Goal: Task Accomplishment & Management: Use online tool/utility

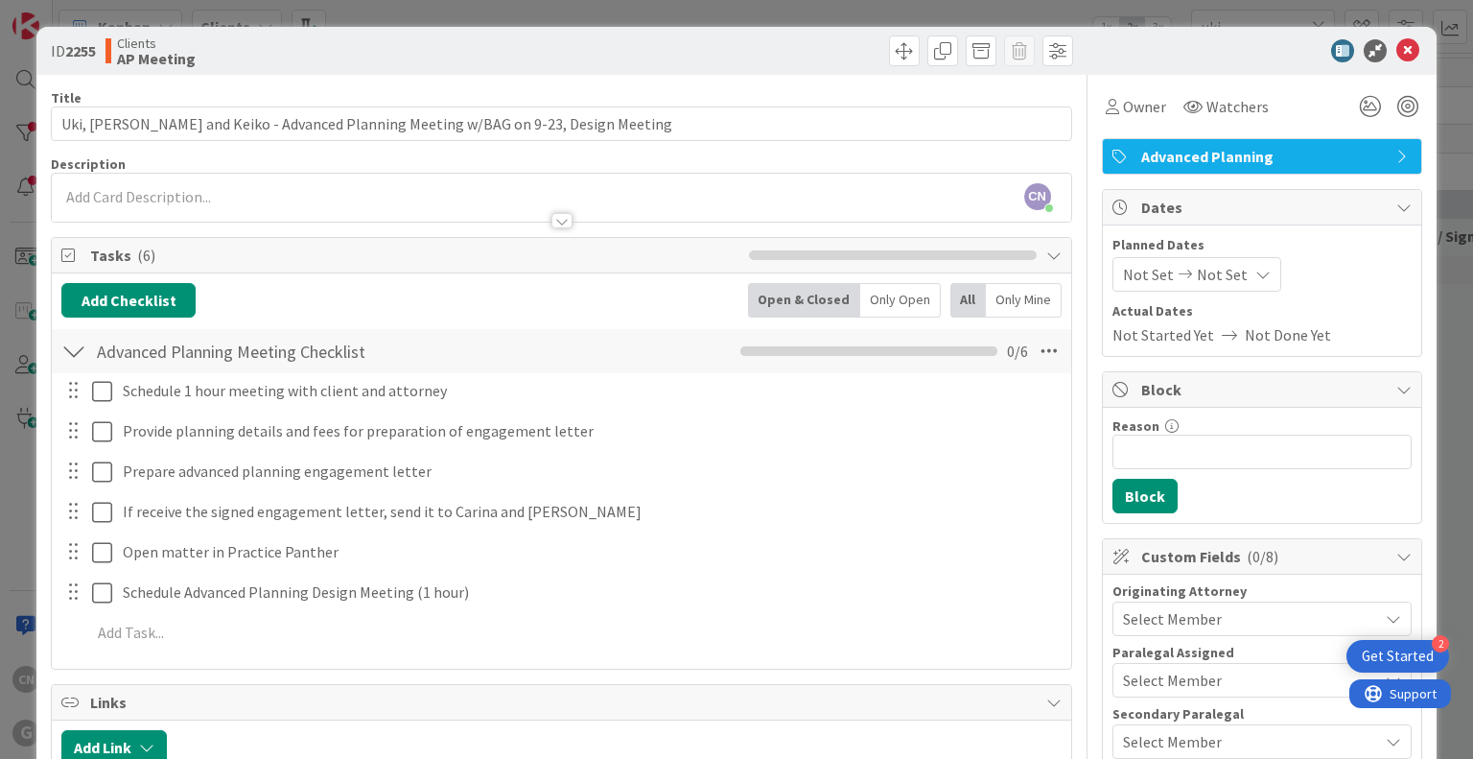
click at [663, 126] on input "Uki, [PERSON_NAME] and Keiko - Advanced Planning Meeting w/BAG on 9-23, Design …" at bounding box center [561, 123] width 1020 height 35
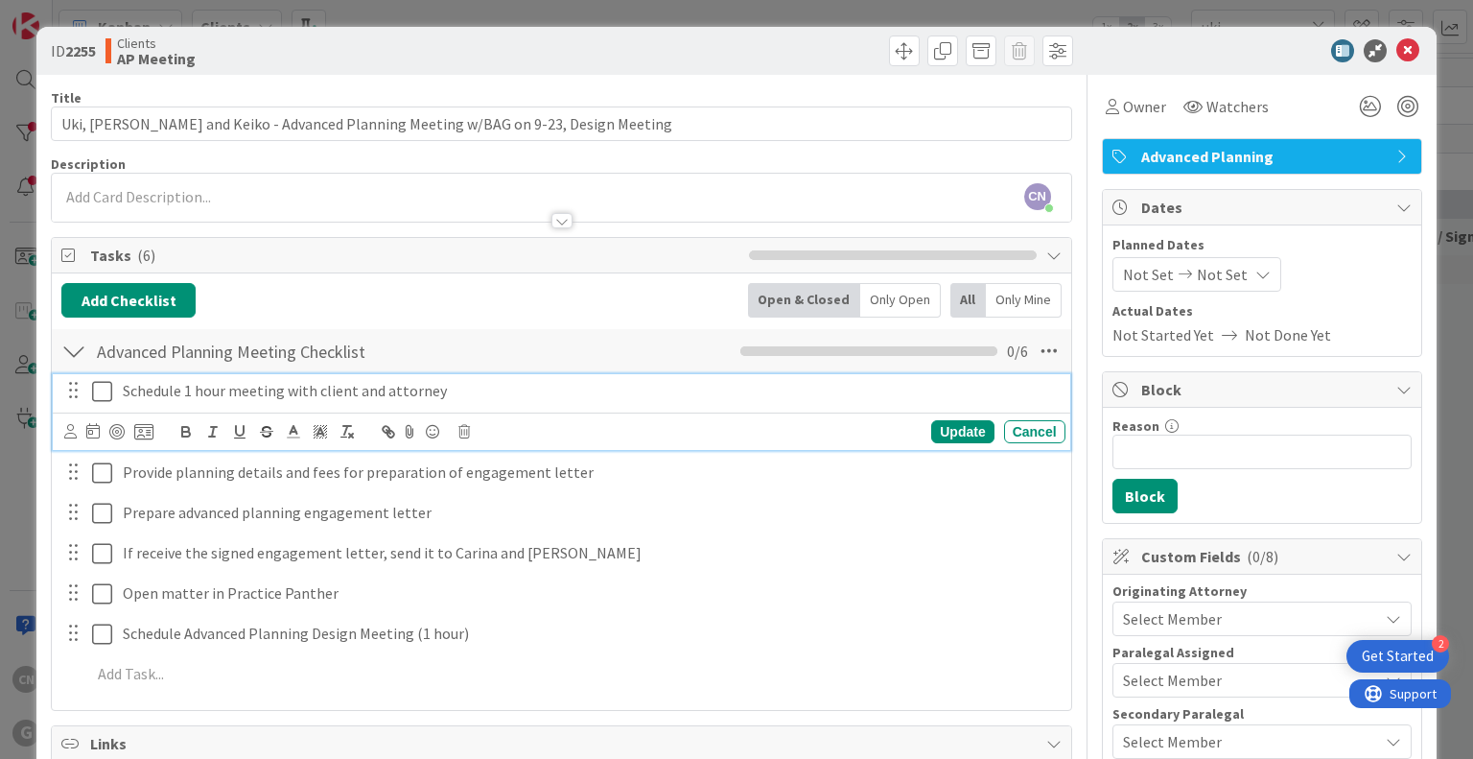
click at [106, 391] on icon at bounding box center [102, 391] width 20 height 23
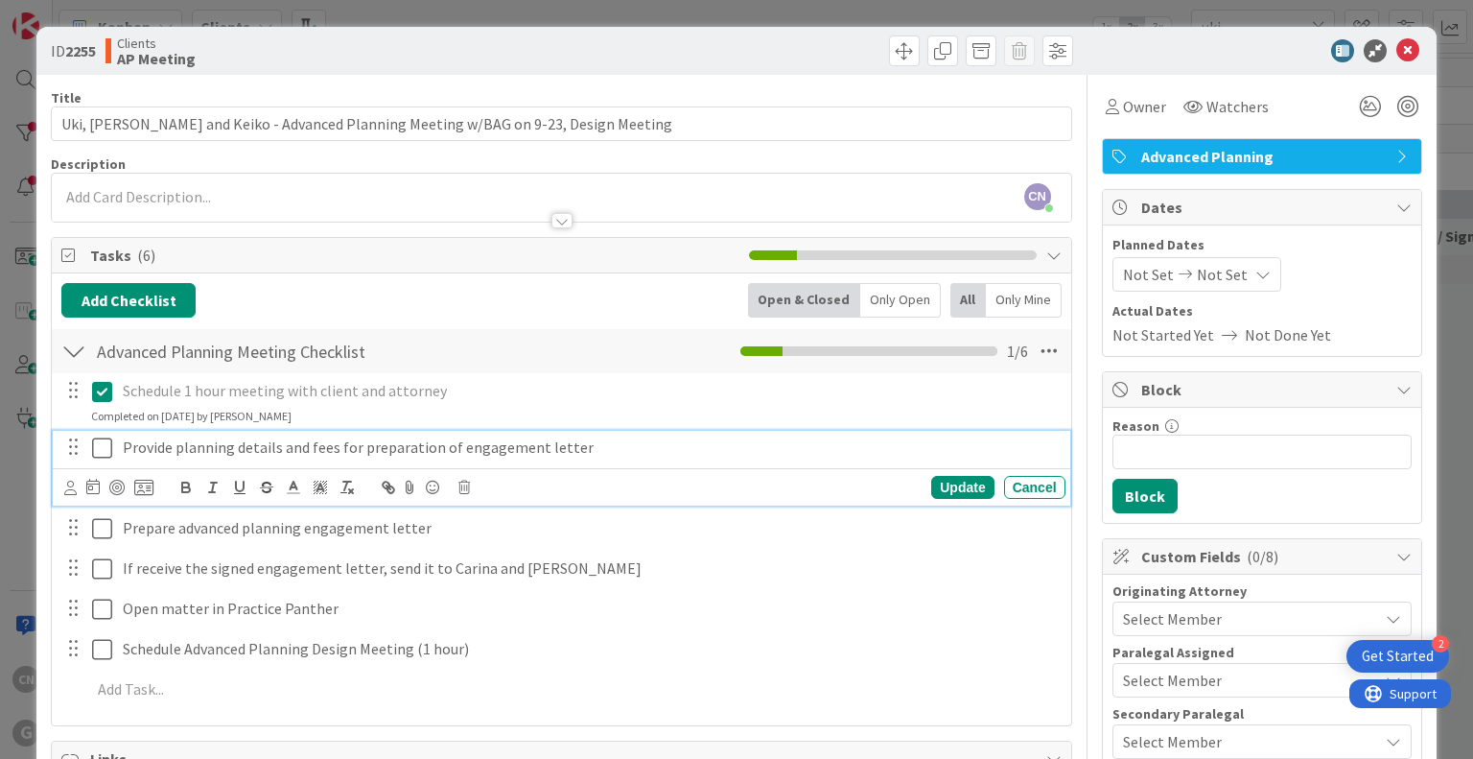
click at [98, 444] on icon at bounding box center [102, 447] width 20 height 23
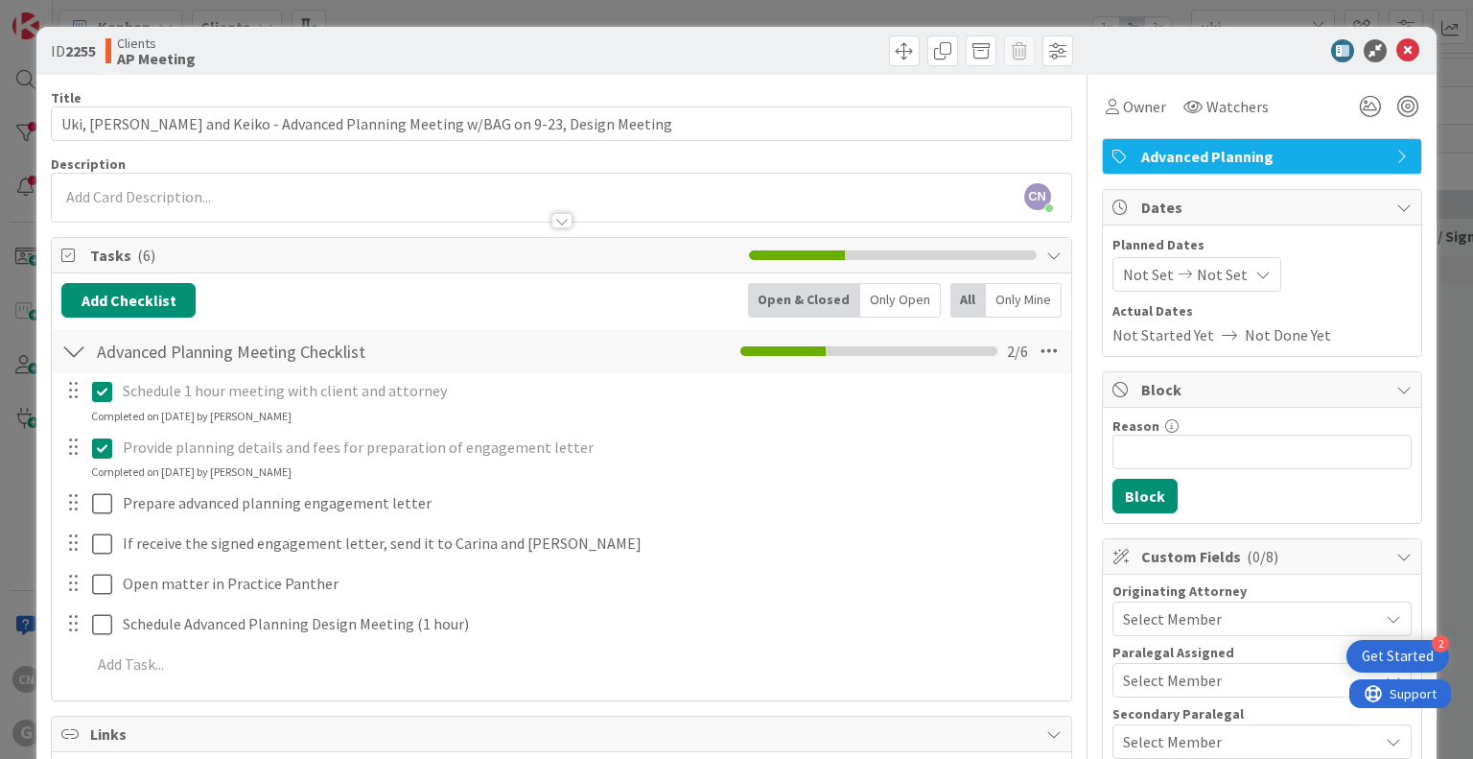
click at [104, 448] on icon at bounding box center [102, 447] width 20 height 23
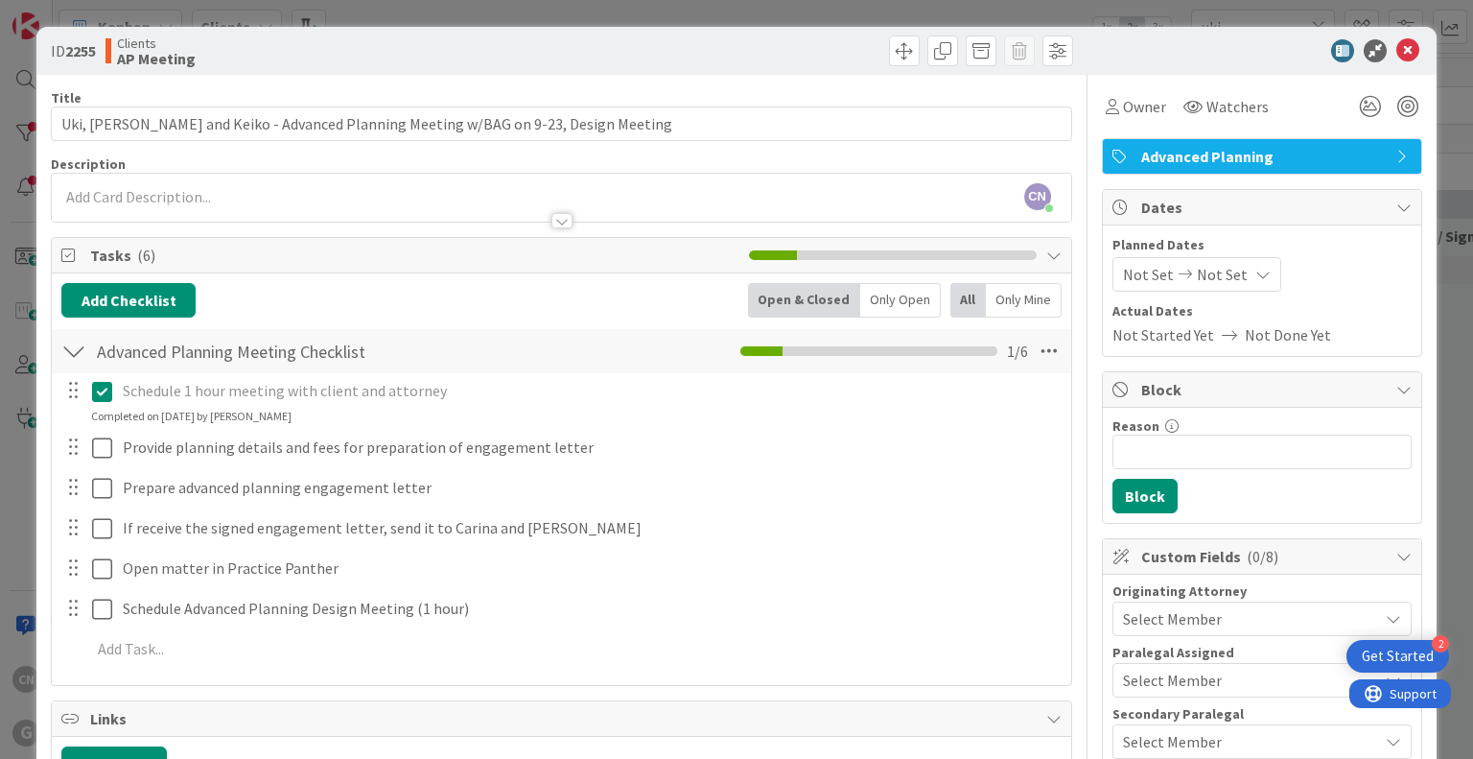
click at [104, 393] on icon at bounding box center [102, 391] width 20 height 23
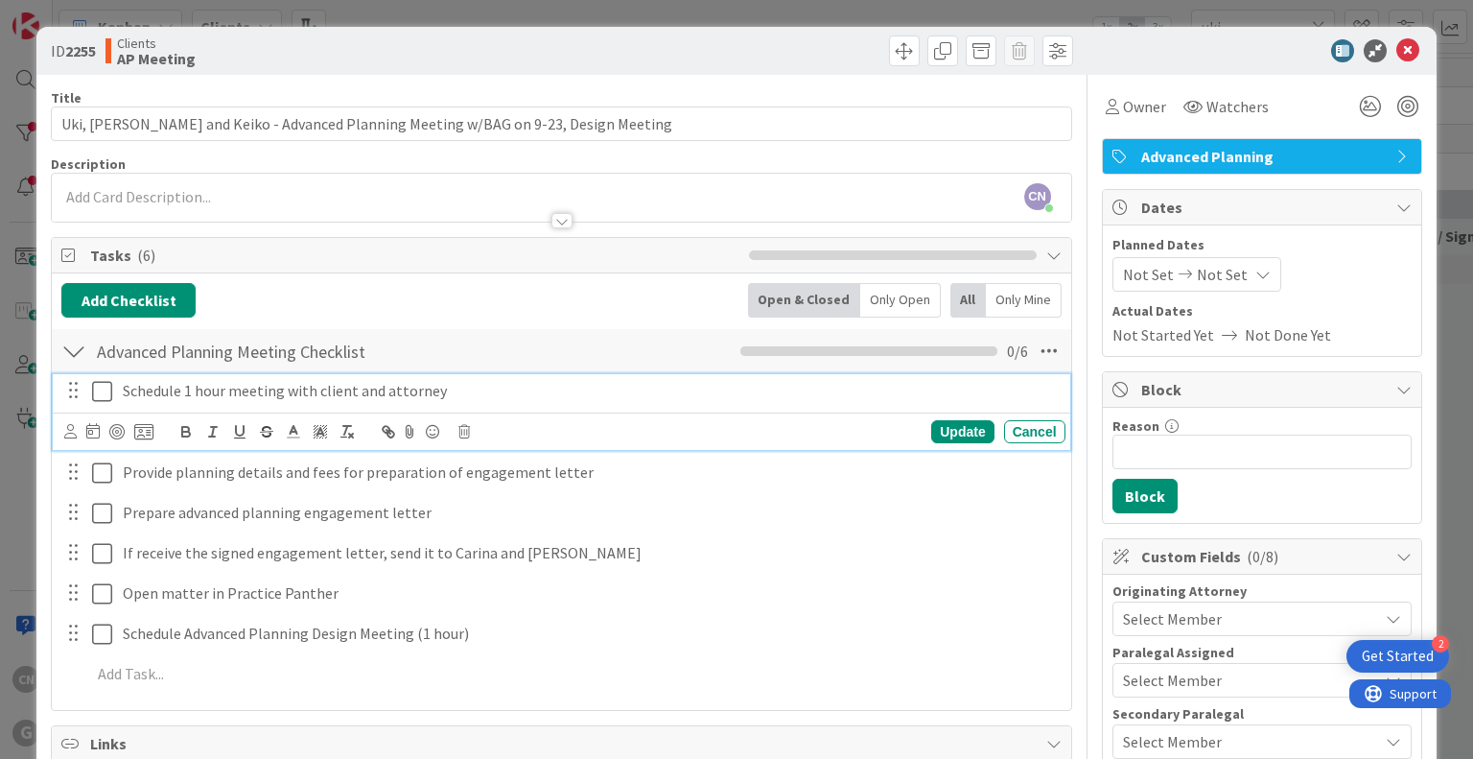
click at [104, 393] on icon at bounding box center [102, 391] width 20 height 23
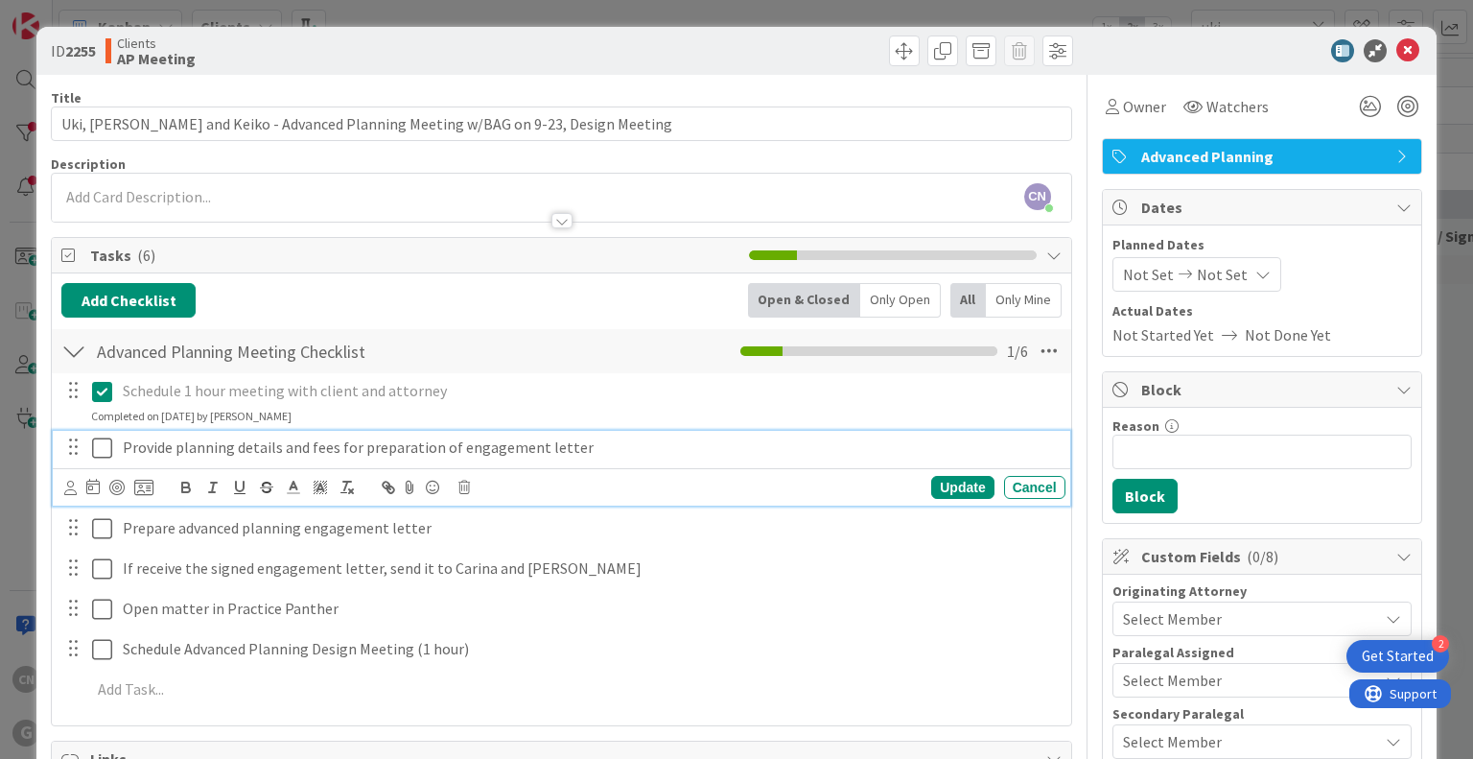
click at [97, 446] on icon at bounding box center [102, 447] width 20 height 23
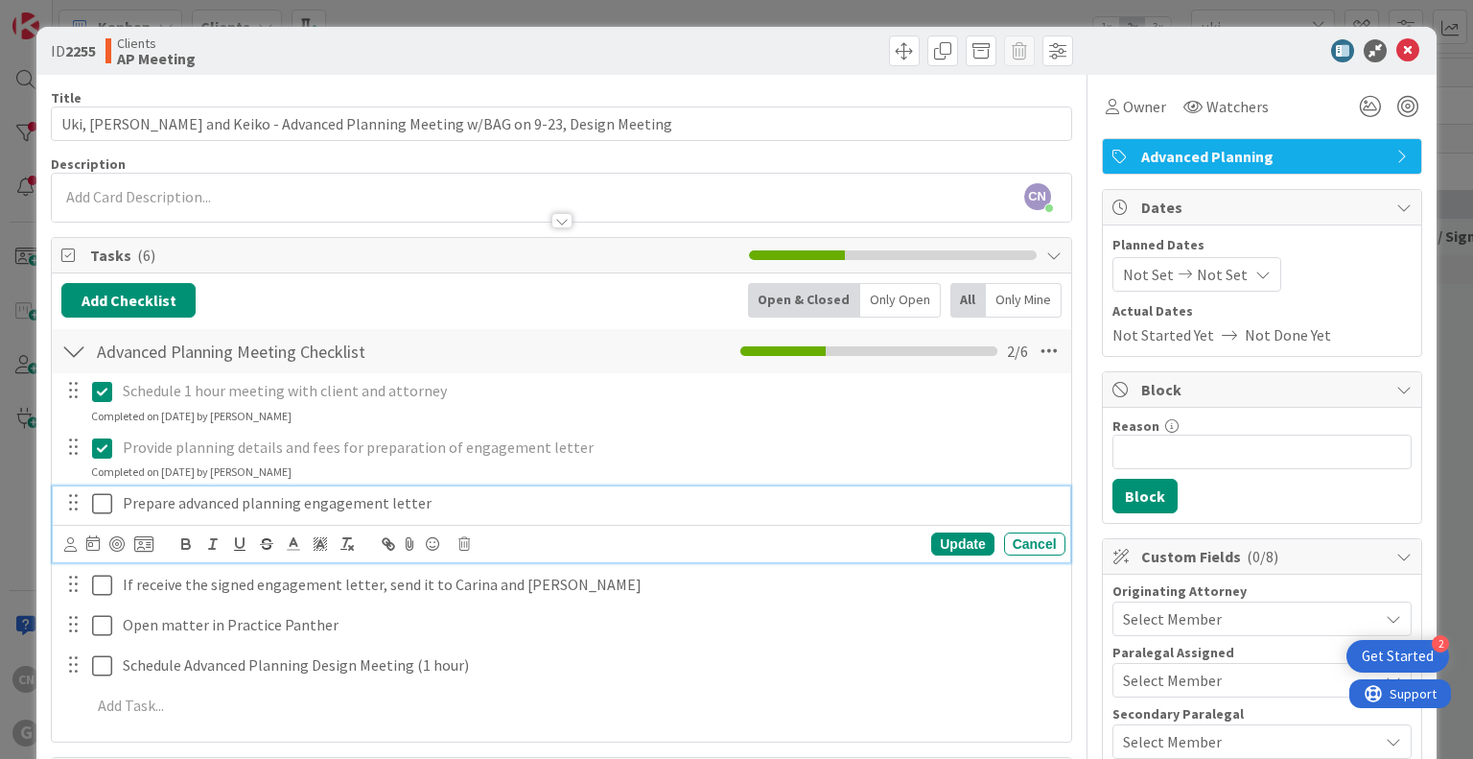
click at [101, 499] on icon at bounding box center [102, 503] width 20 height 23
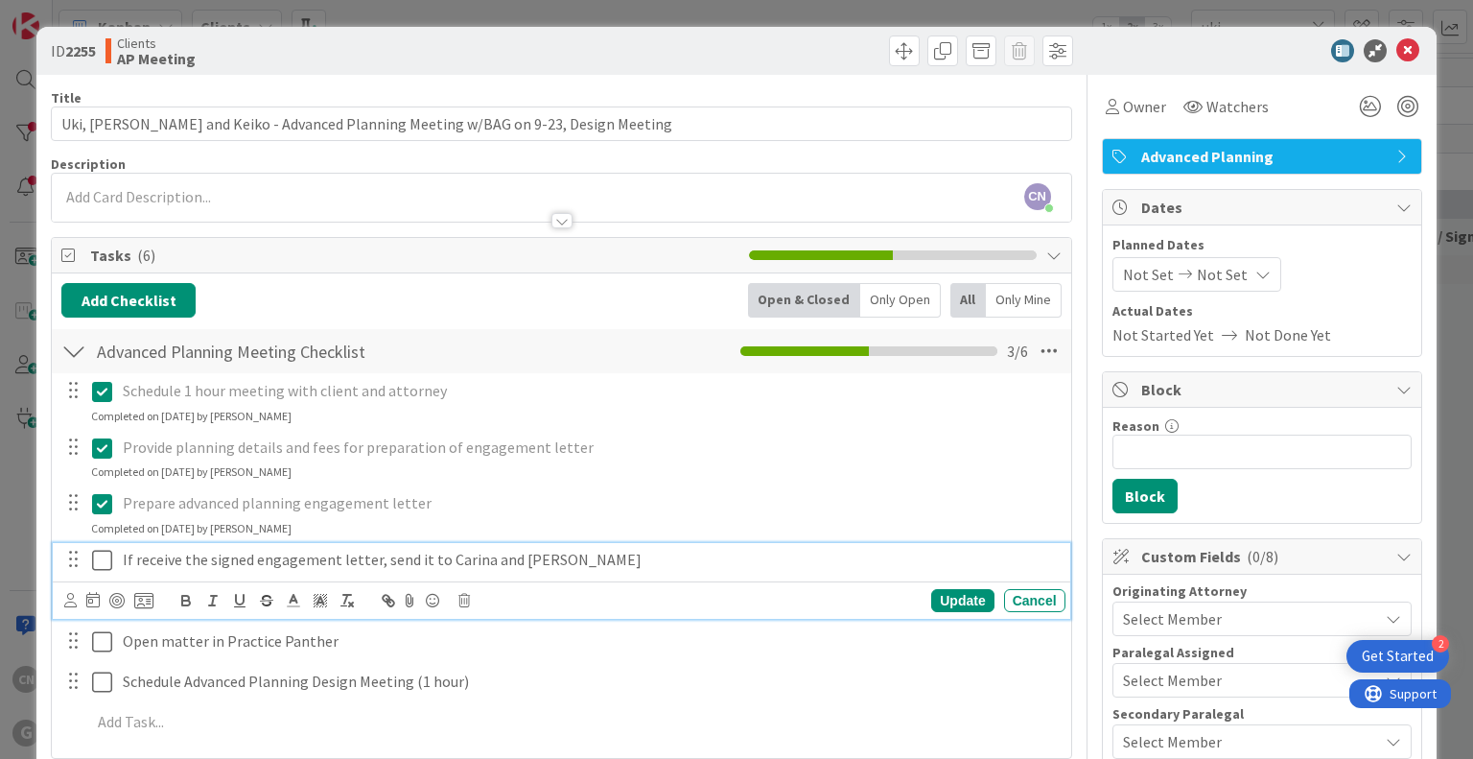
click at [100, 558] on icon at bounding box center [102, 560] width 20 height 23
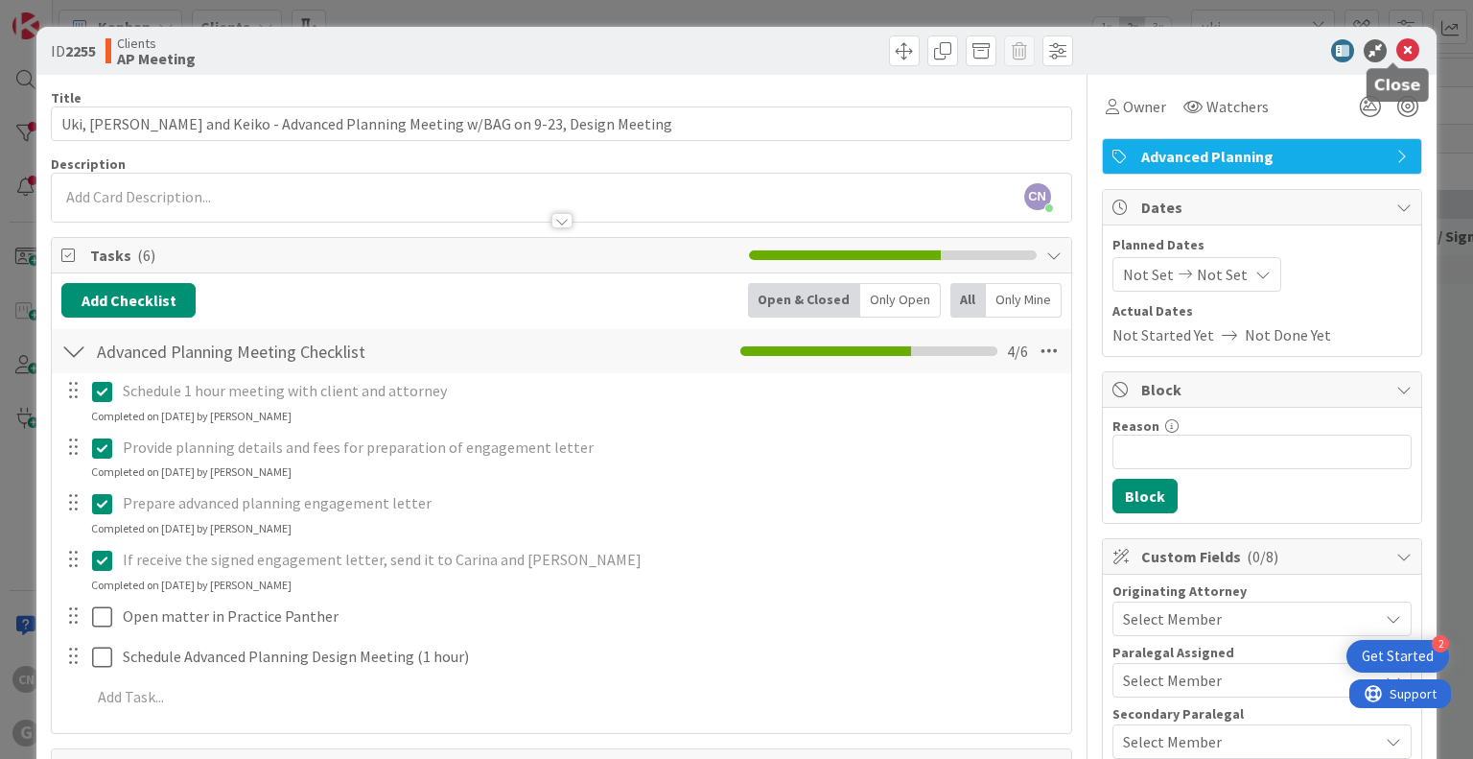
click at [735, 49] on icon at bounding box center [1407, 50] width 23 height 23
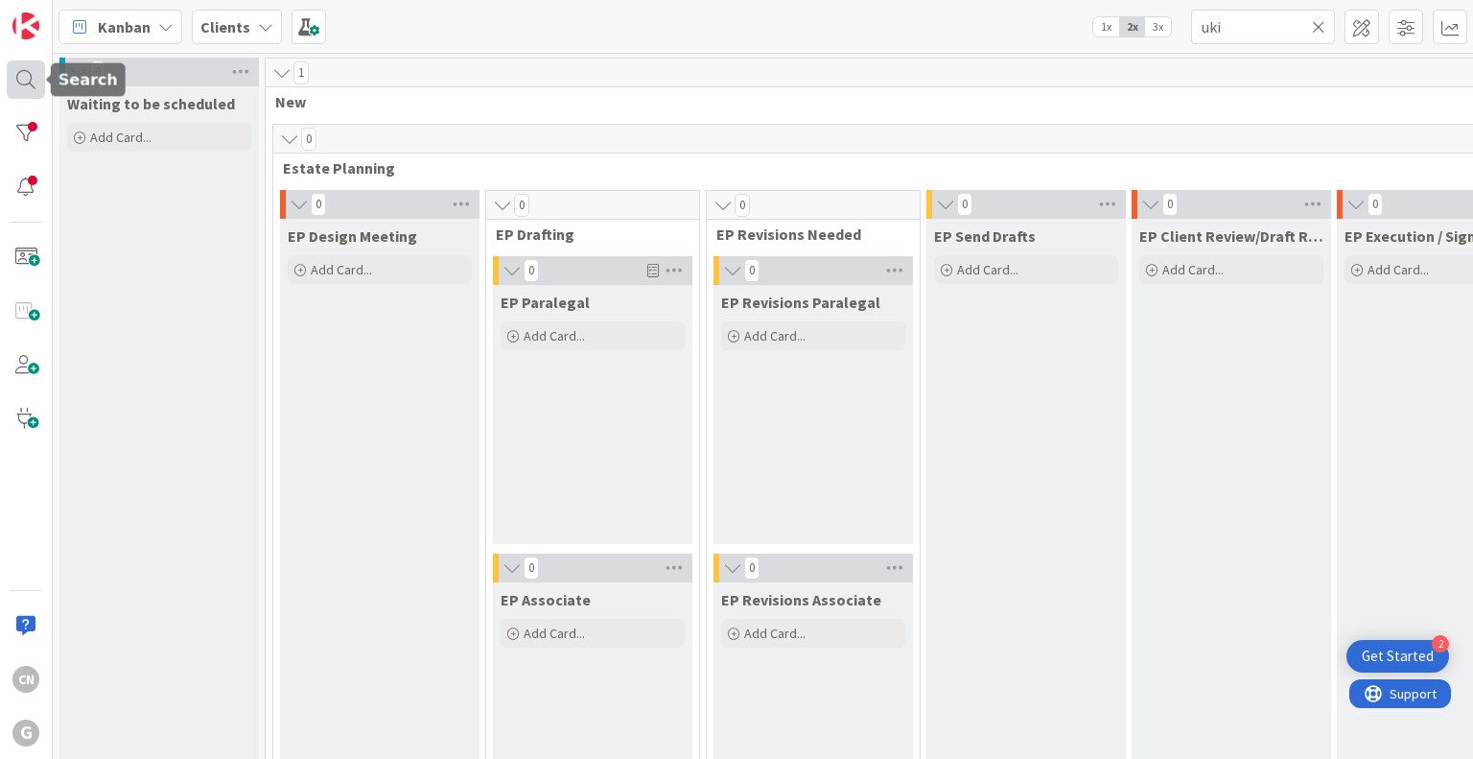
click at [23, 82] on div at bounding box center [26, 79] width 38 height 38
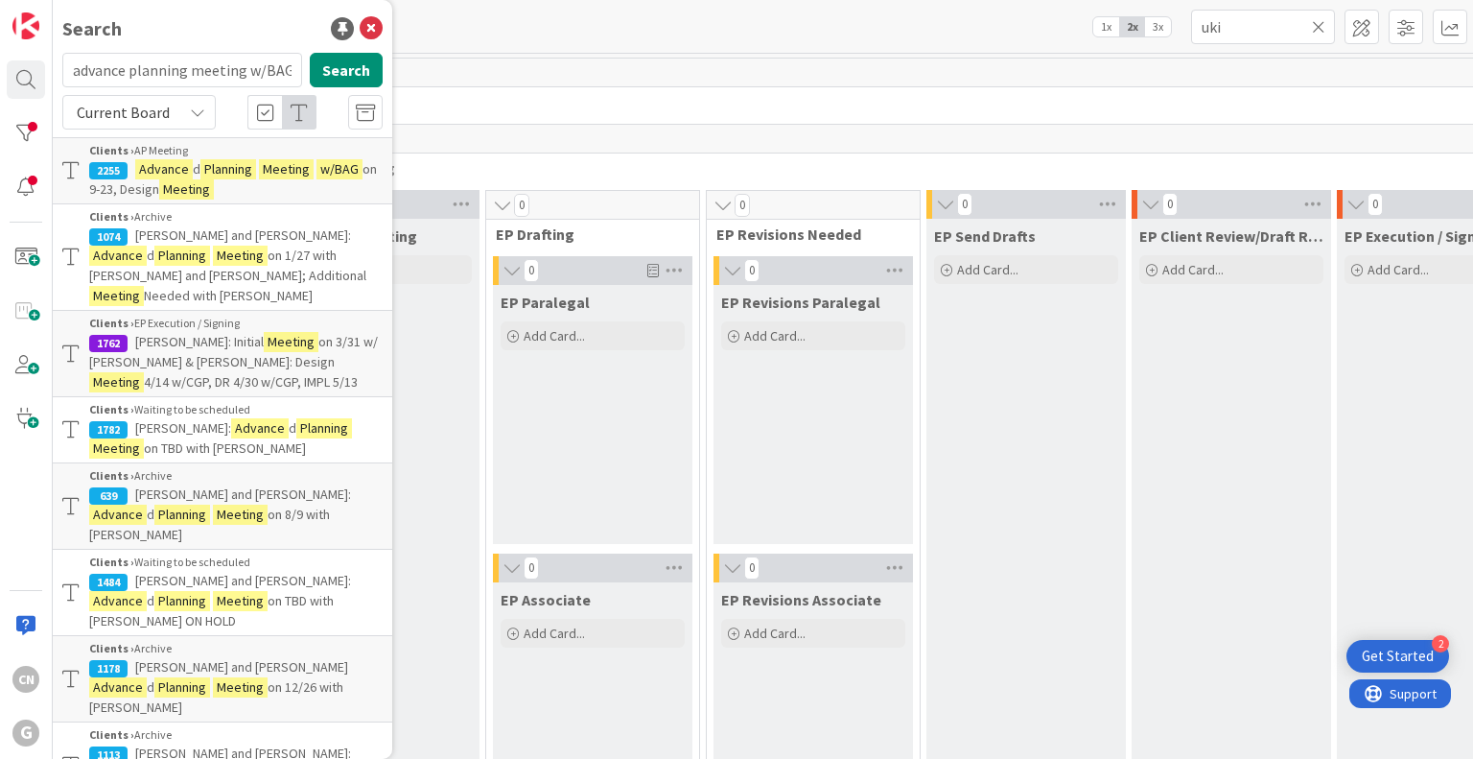
drag, startPoint x: 280, startPoint y: 73, endPoint x: 0, endPoint y: 75, distance: 280.0
click at [0, 75] on div "CN G Search advance planning meeting w/BAG Search Current Board Clients › AP Me…" at bounding box center [26, 379] width 53 height 759
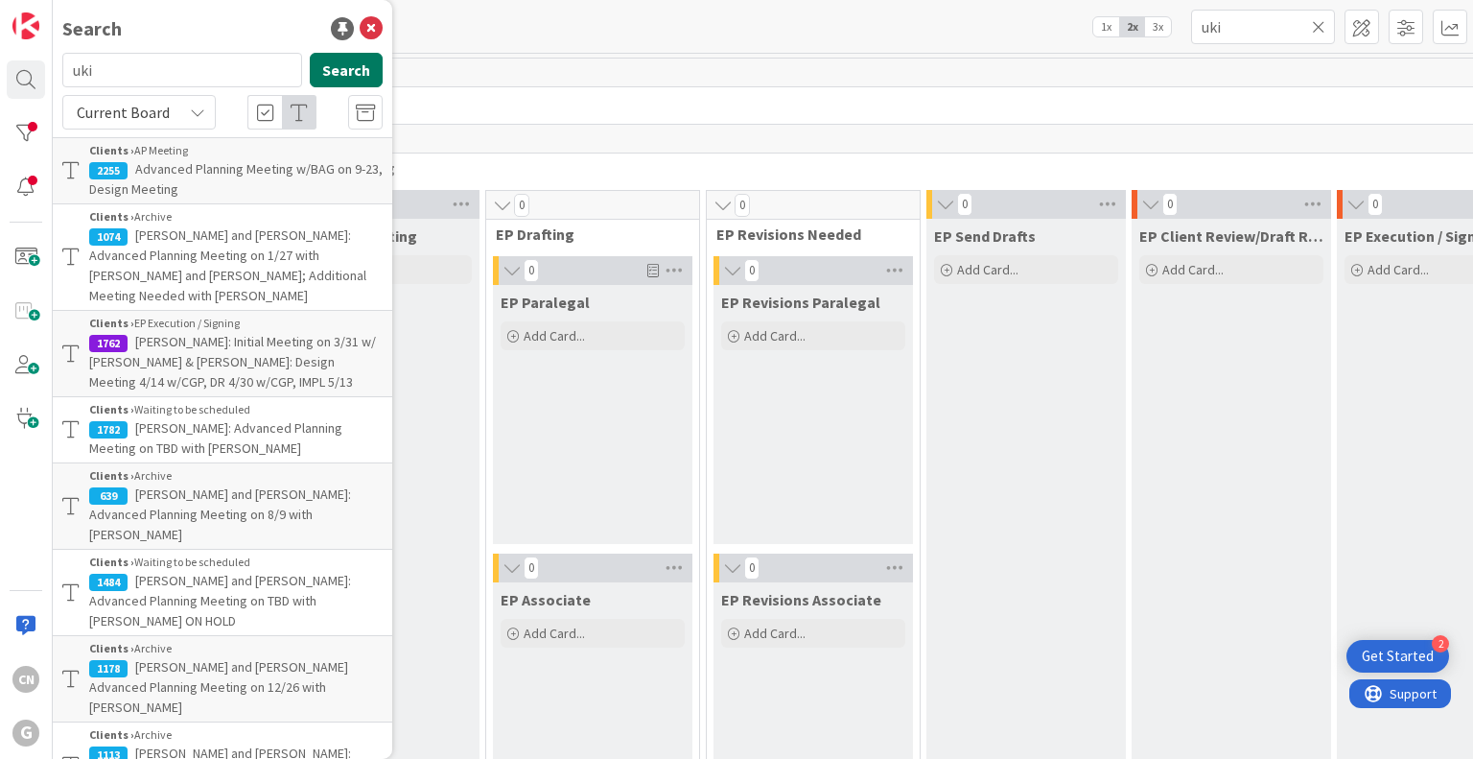
type input "uki"
click at [316, 78] on button "Search" at bounding box center [346, 70] width 73 height 35
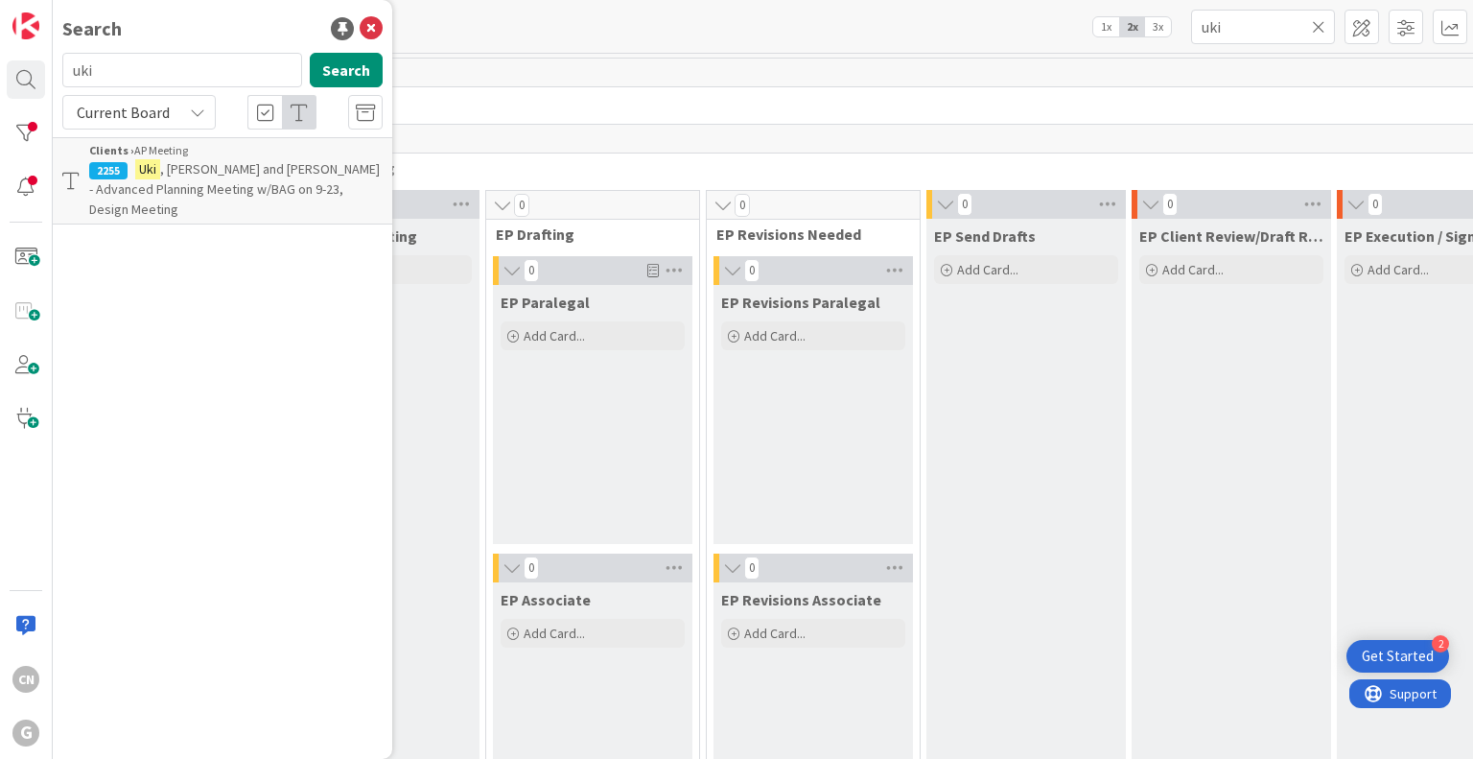
click at [155, 196] on span ", Hidehito and Keiko - Advanced Planning Meeting w/BAG on 9-23, Design Meeting" at bounding box center [234, 189] width 291 height 58
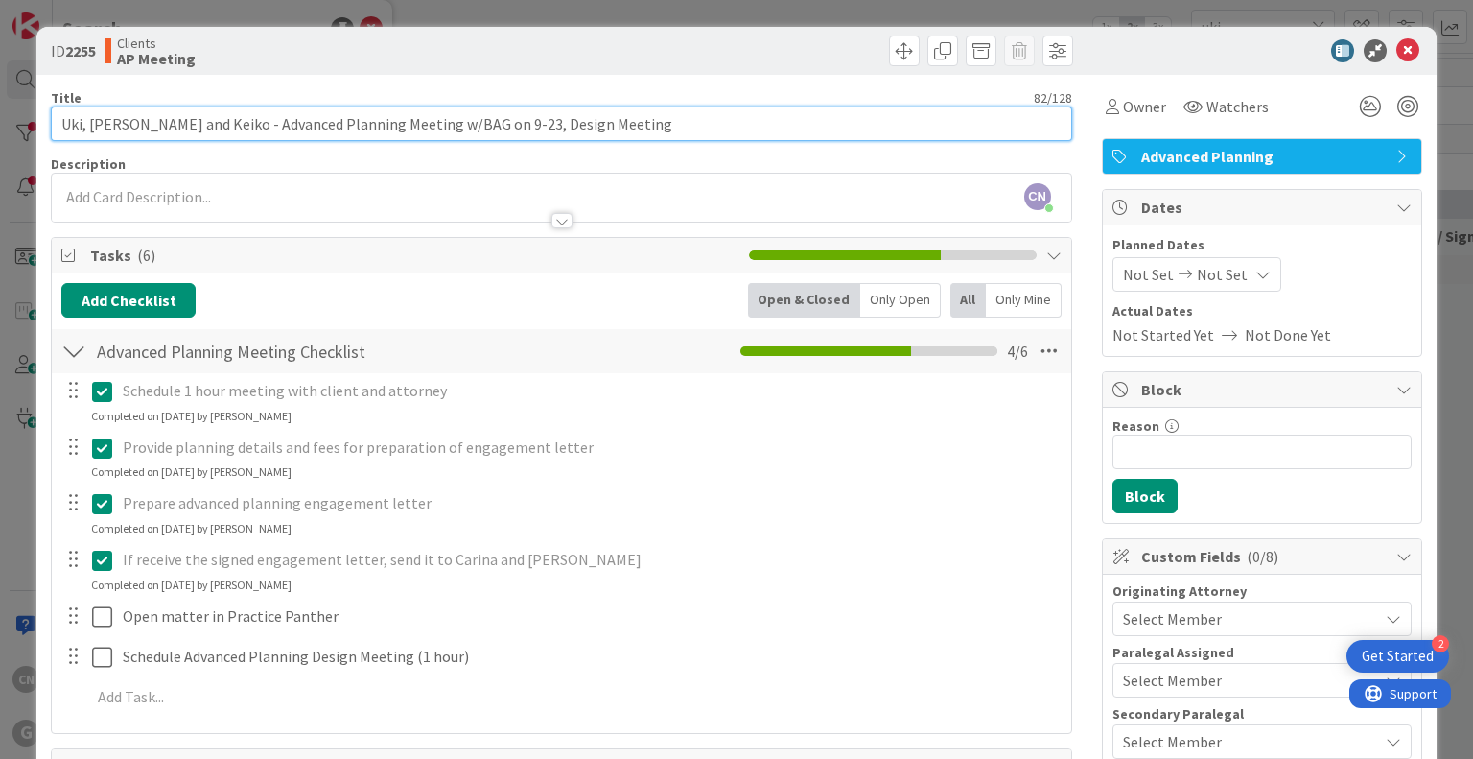
drag, startPoint x: 212, startPoint y: 126, endPoint x: 91, endPoint y: 124, distance: 120.8
click at [91, 124] on input "Uki, Hidehito and Keiko - Advanced Planning Meeting w/BAG on 9-23, Design Meeti…" at bounding box center [561, 123] width 1020 height 35
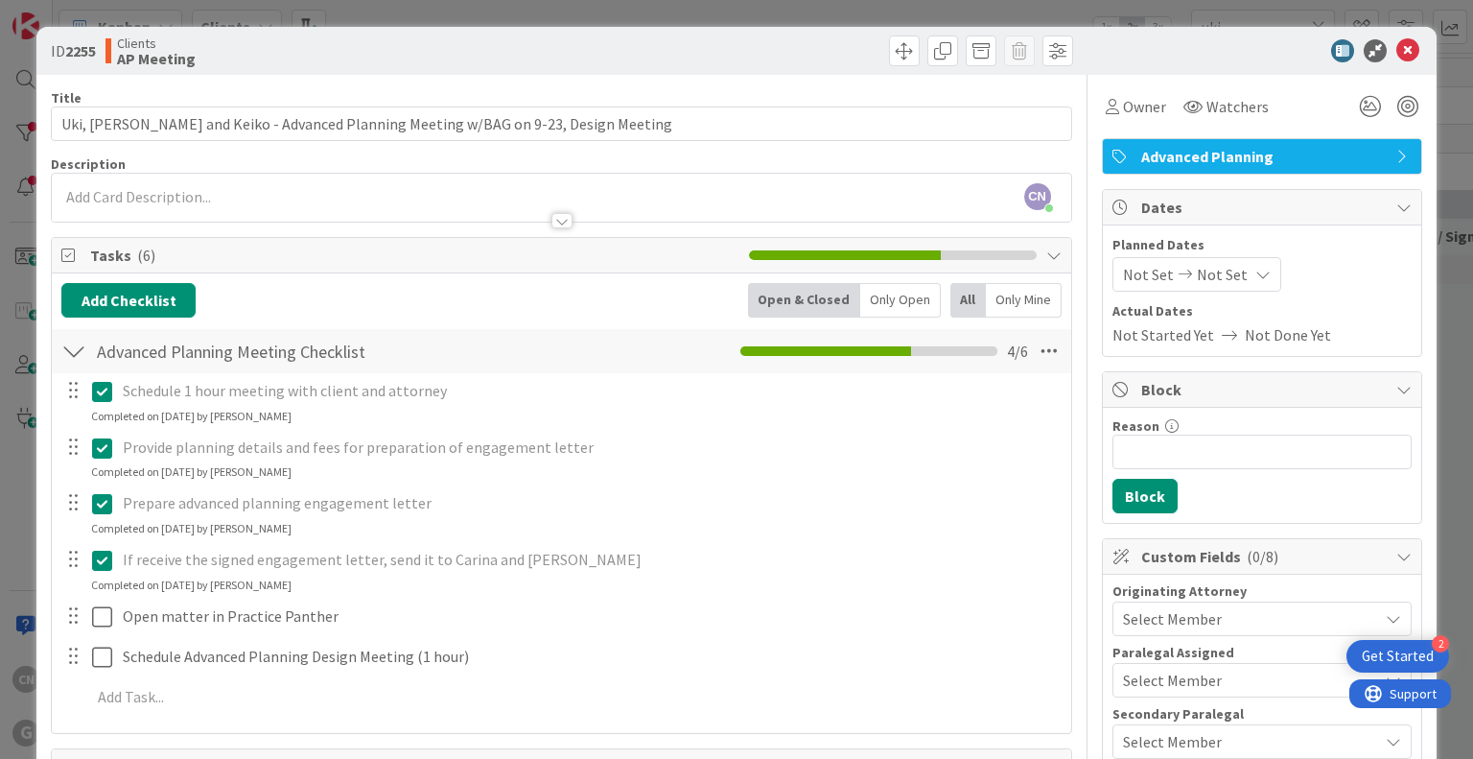
click at [725, 184] on div "CN Cindy Negron Vitilio joined 10 m ago" at bounding box center [561, 198] width 1018 height 48
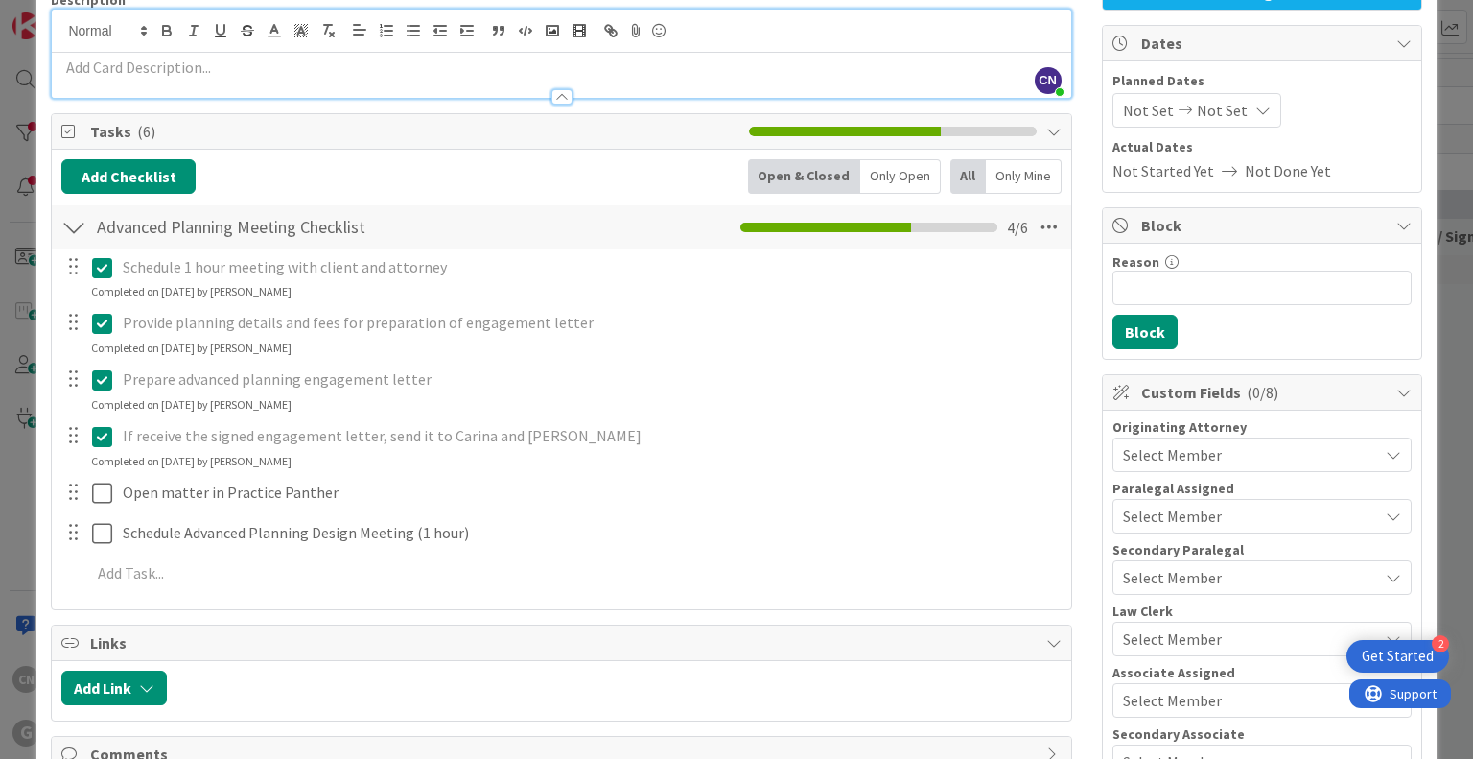
scroll to position [189, 0]
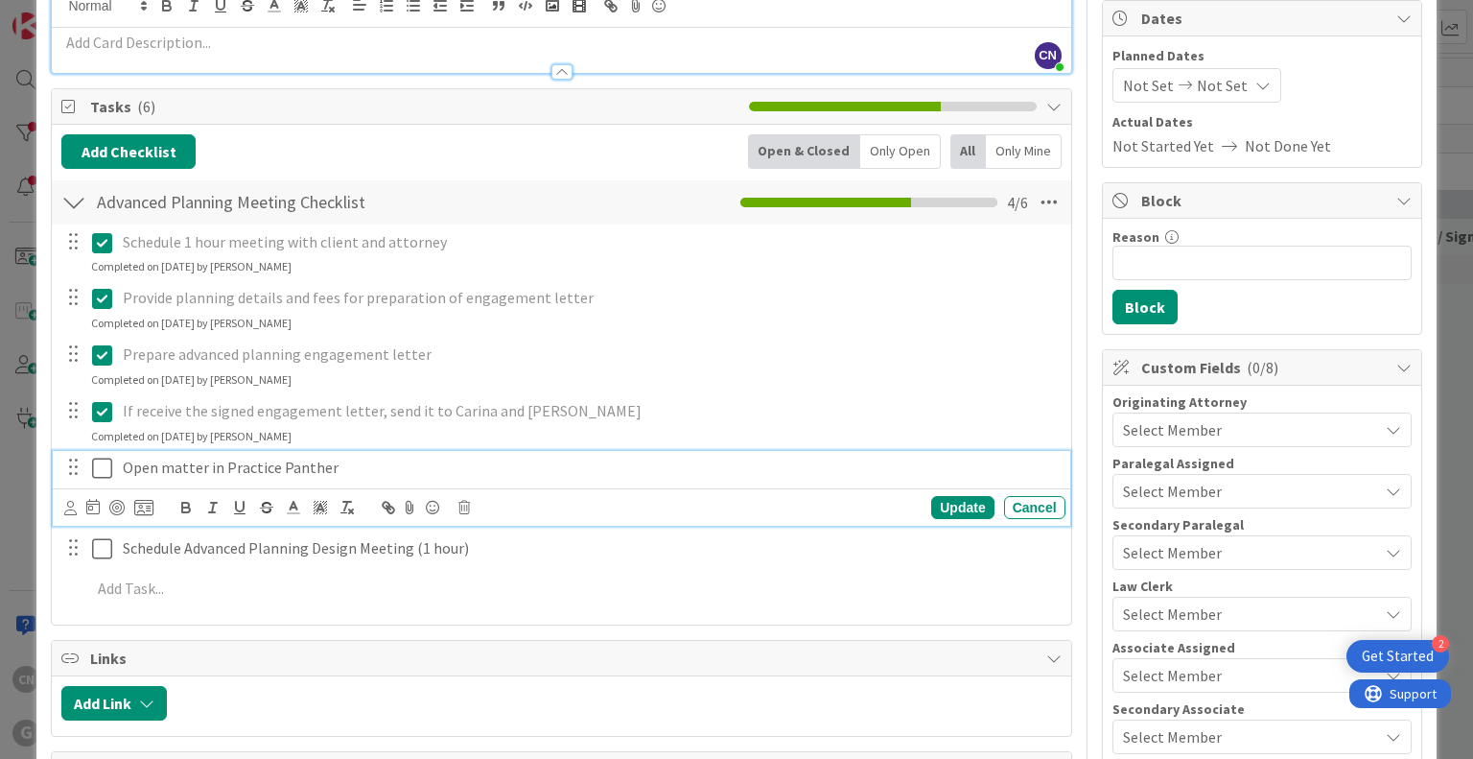
click at [97, 471] on icon at bounding box center [102, 467] width 20 height 23
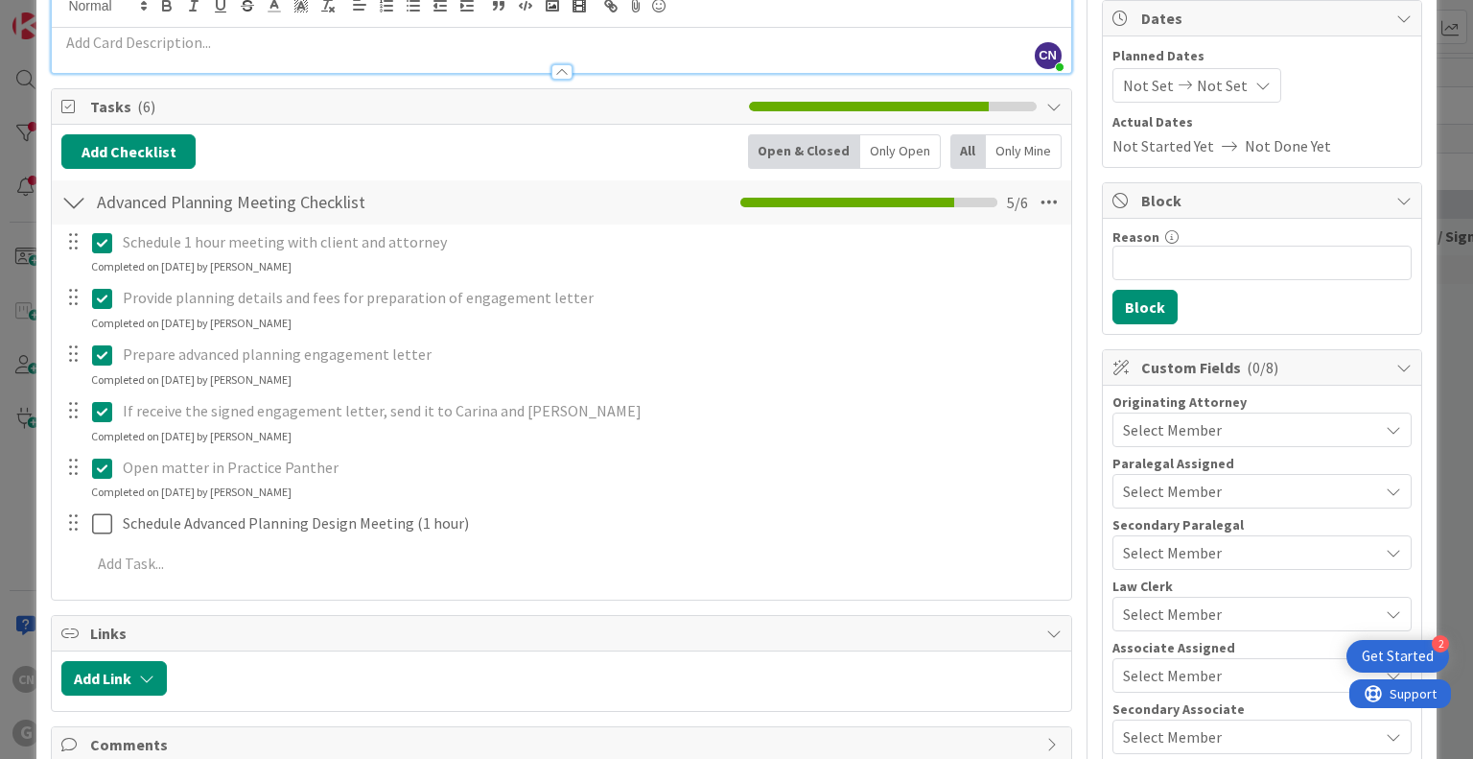
click at [97, 467] on icon at bounding box center [102, 467] width 20 height 23
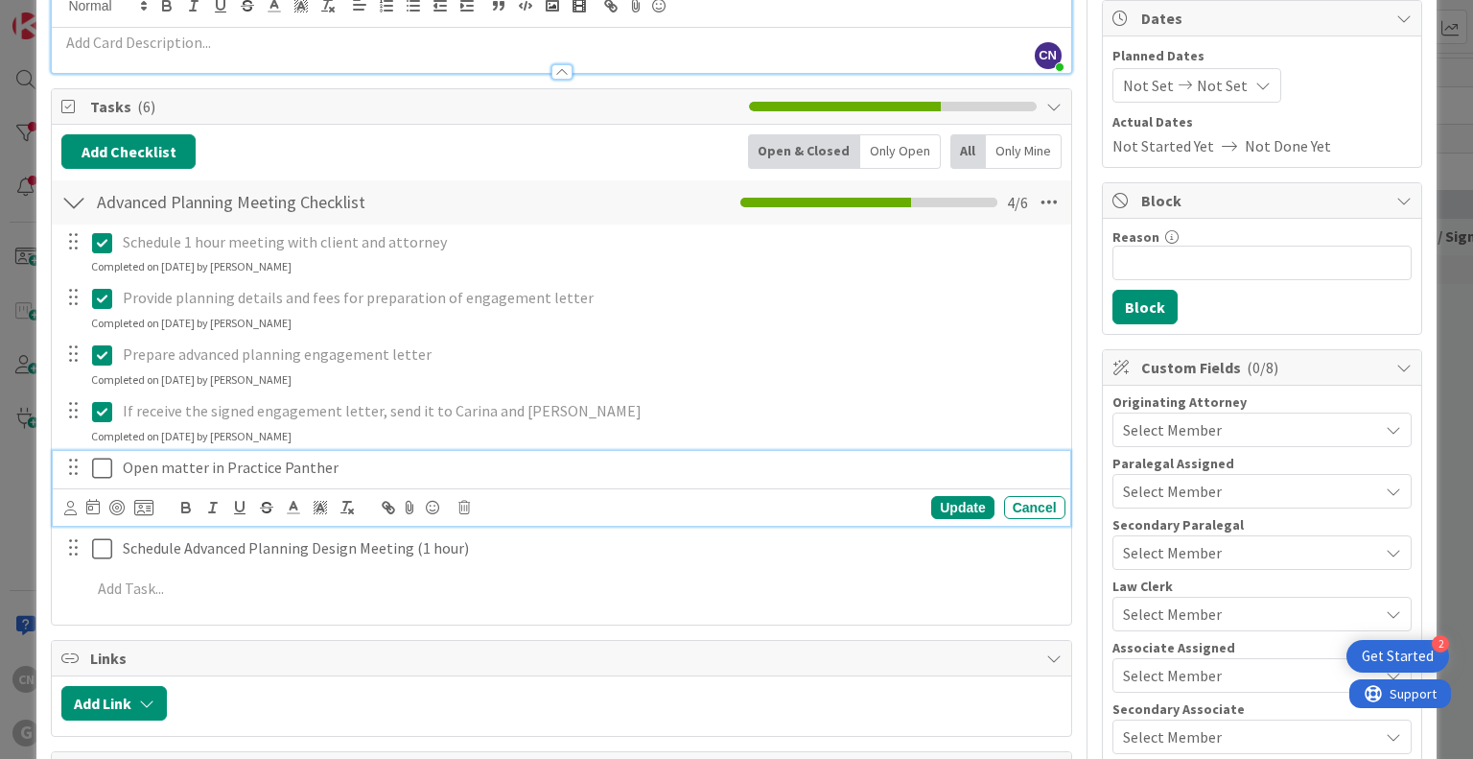
click at [430, 463] on p "Open matter in Practice Panther" at bounding box center [590, 467] width 935 height 22
click at [61, 505] on div "Update Cancel" at bounding box center [561, 506] width 1017 height 37
click at [68, 504] on icon at bounding box center [70, 508] width 12 height 14
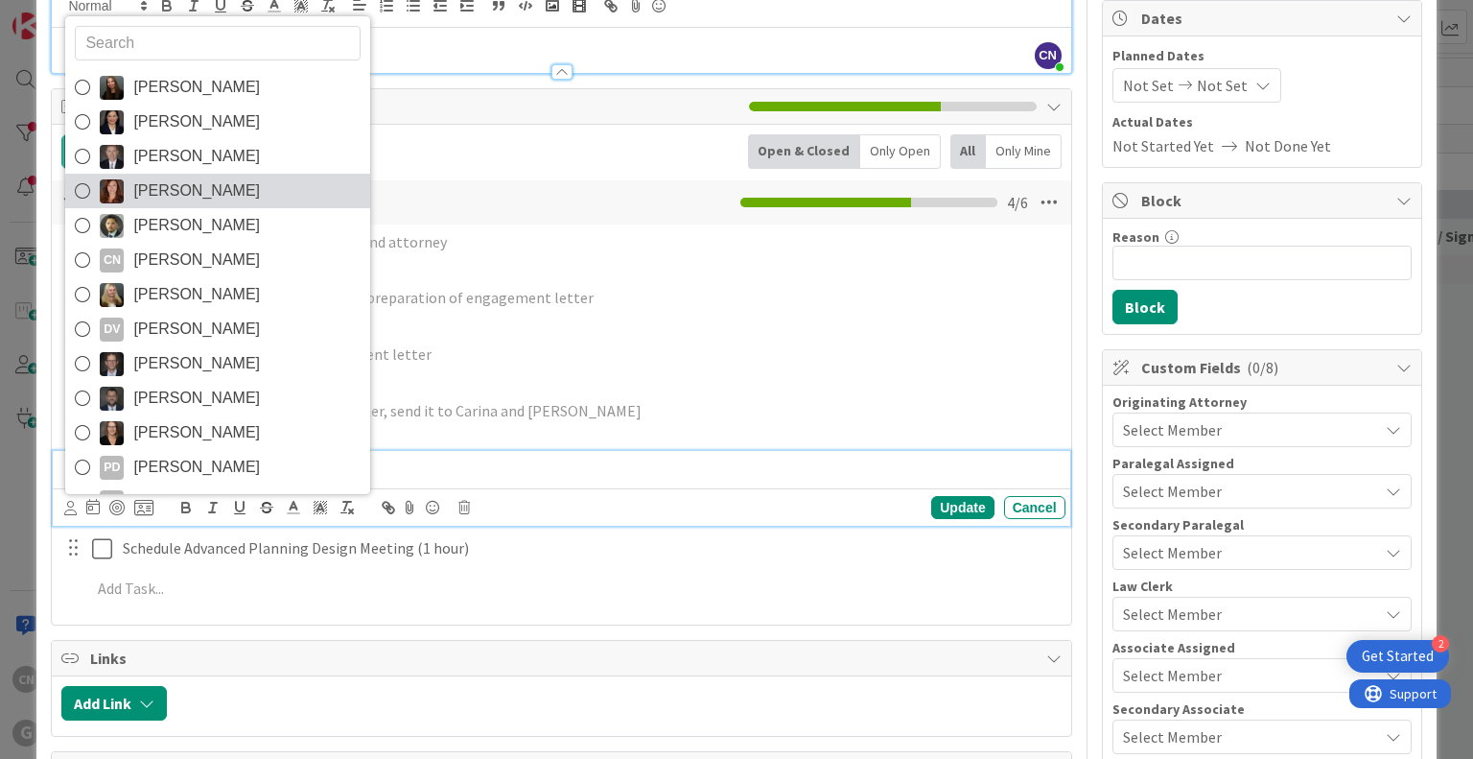
click at [225, 194] on link "Carina Arias" at bounding box center [217, 191] width 305 height 35
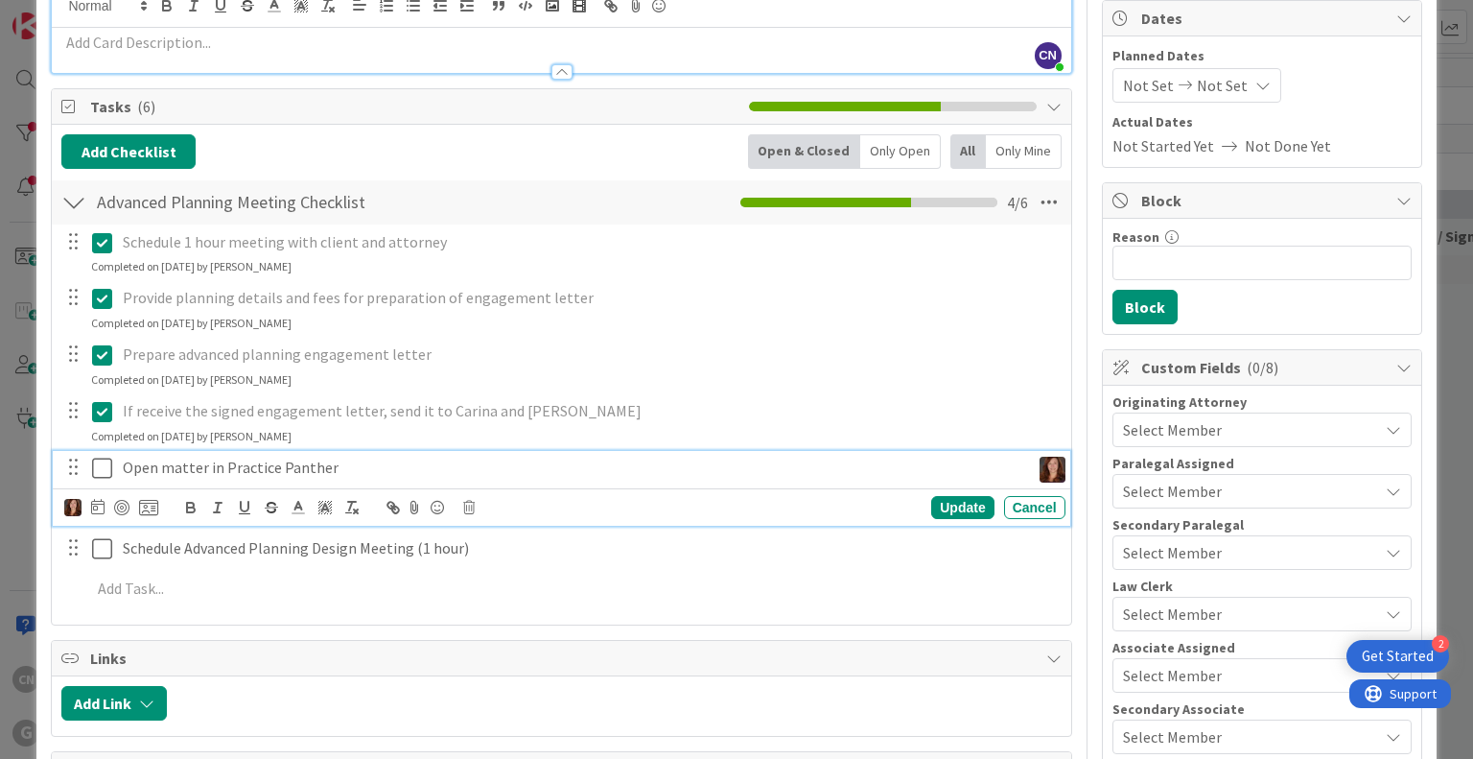
click at [100, 467] on icon at bounding box center [102, 467] width 20 height 23
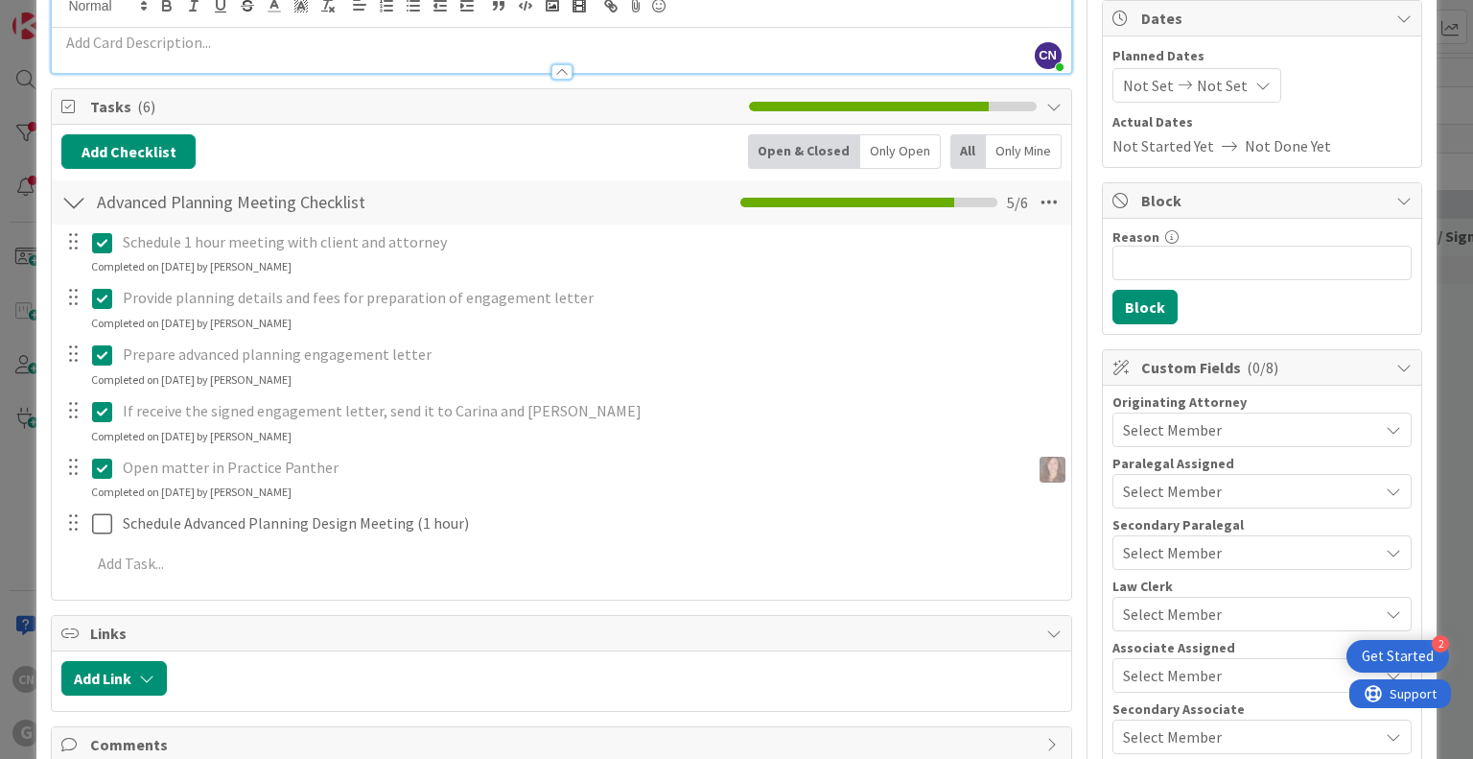
click at [330, 434] on div "If receive the signed engagement letter, send it to Carina and Shari Update Can…" at bounding box center [561, 419] width 1017 height 51
click at [297, 407] on p "If receive the signed engagement letter, send it to Carina and Shari" at bounding box center [590, 411] width 935 height 22
click at [101, 413] on icon at bounding box center [102, 411] width 20 height 23
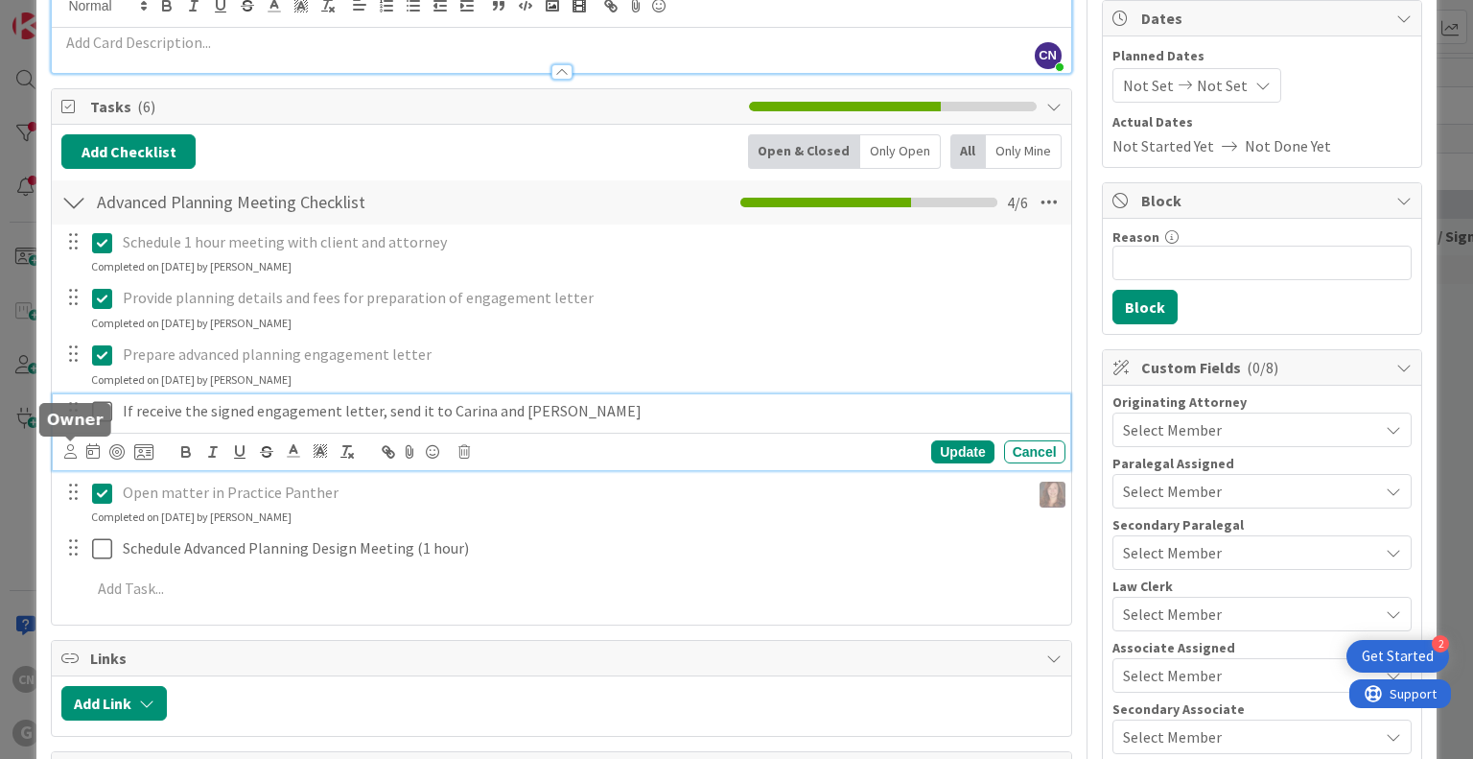
click at [71, 447] on icon at bounding box center [70, 451] width 12 height 14
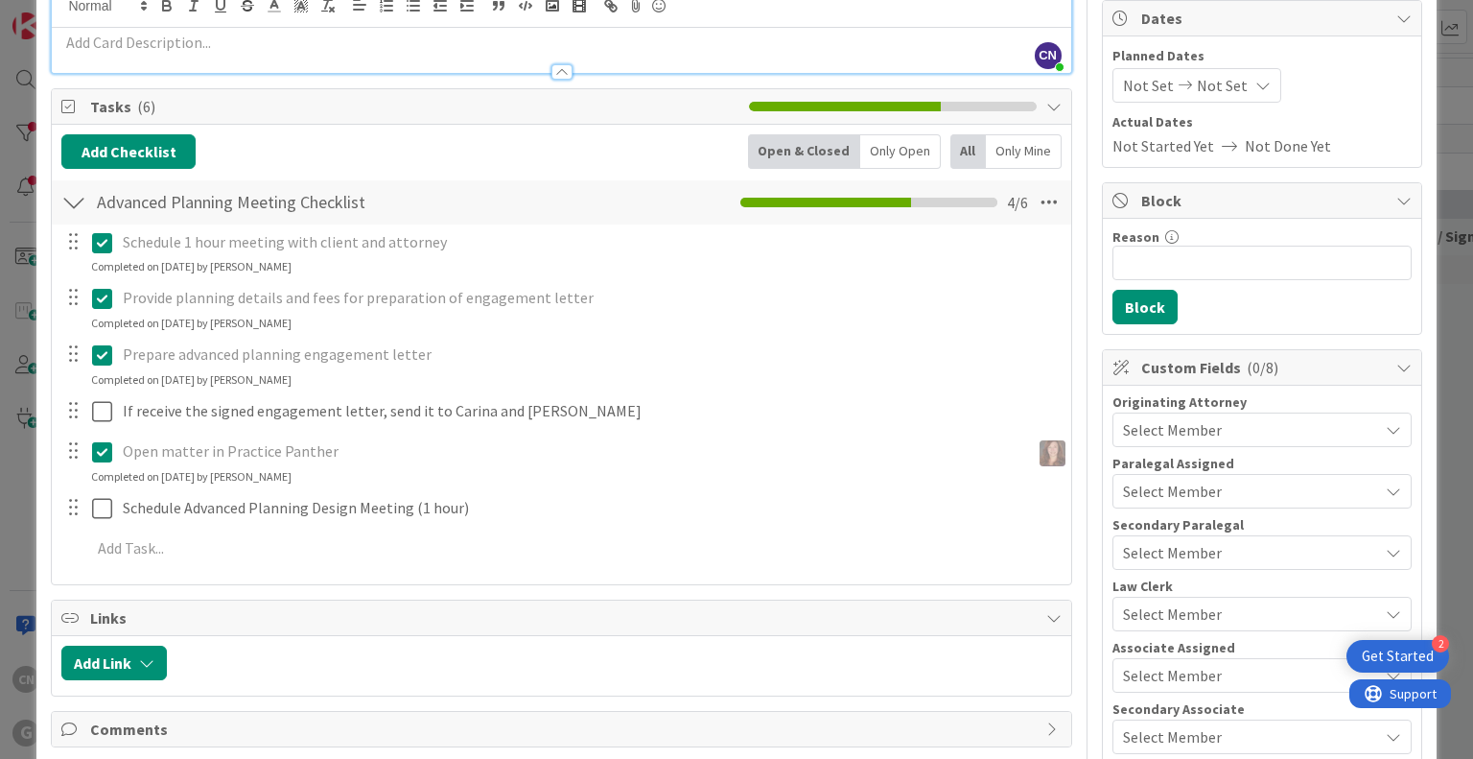
click at [0, 0] on span "[PERSON_NAME]" at bounding box center [0, 0] width 0 height 0
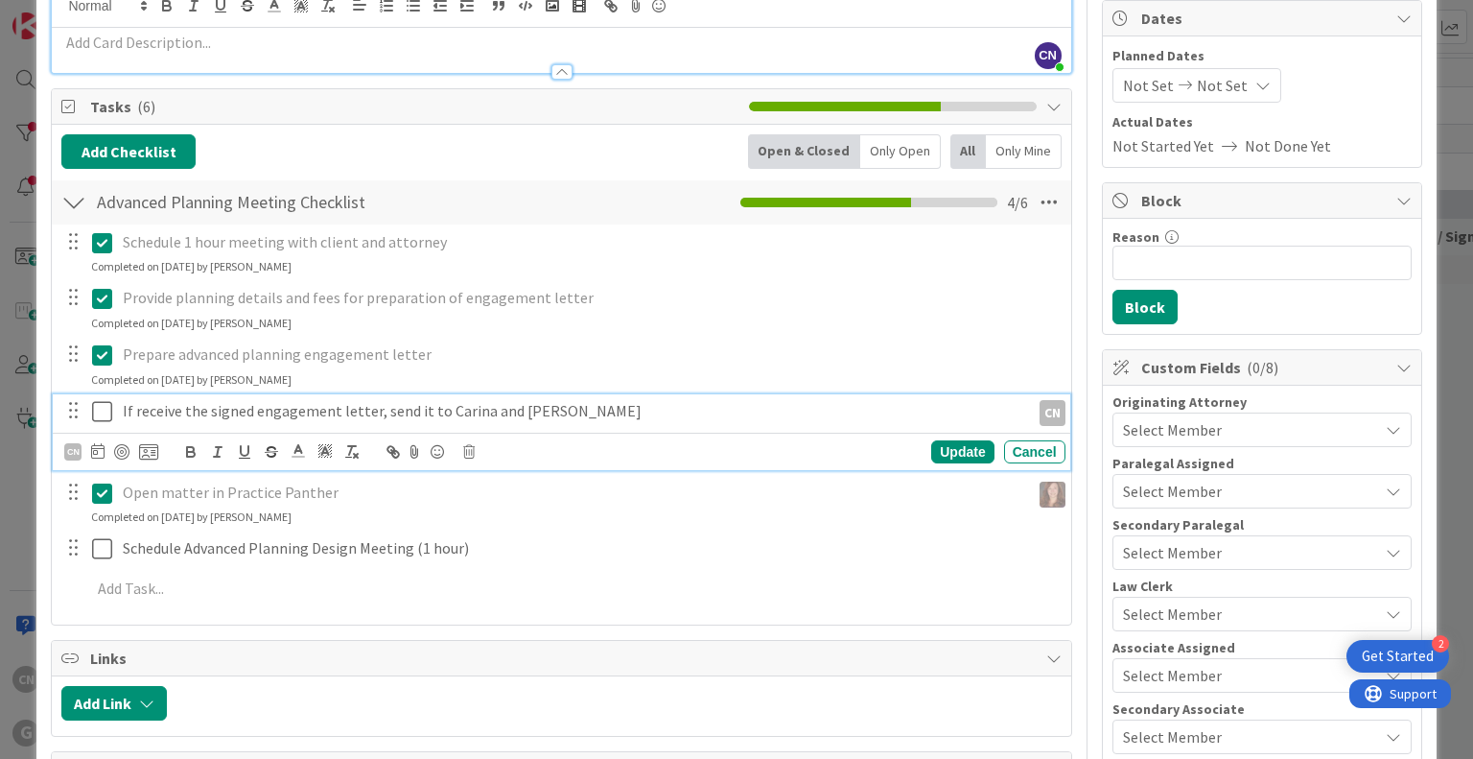
click at [98, 416] on icon at bounding box center [102, 411] width 20 height 23
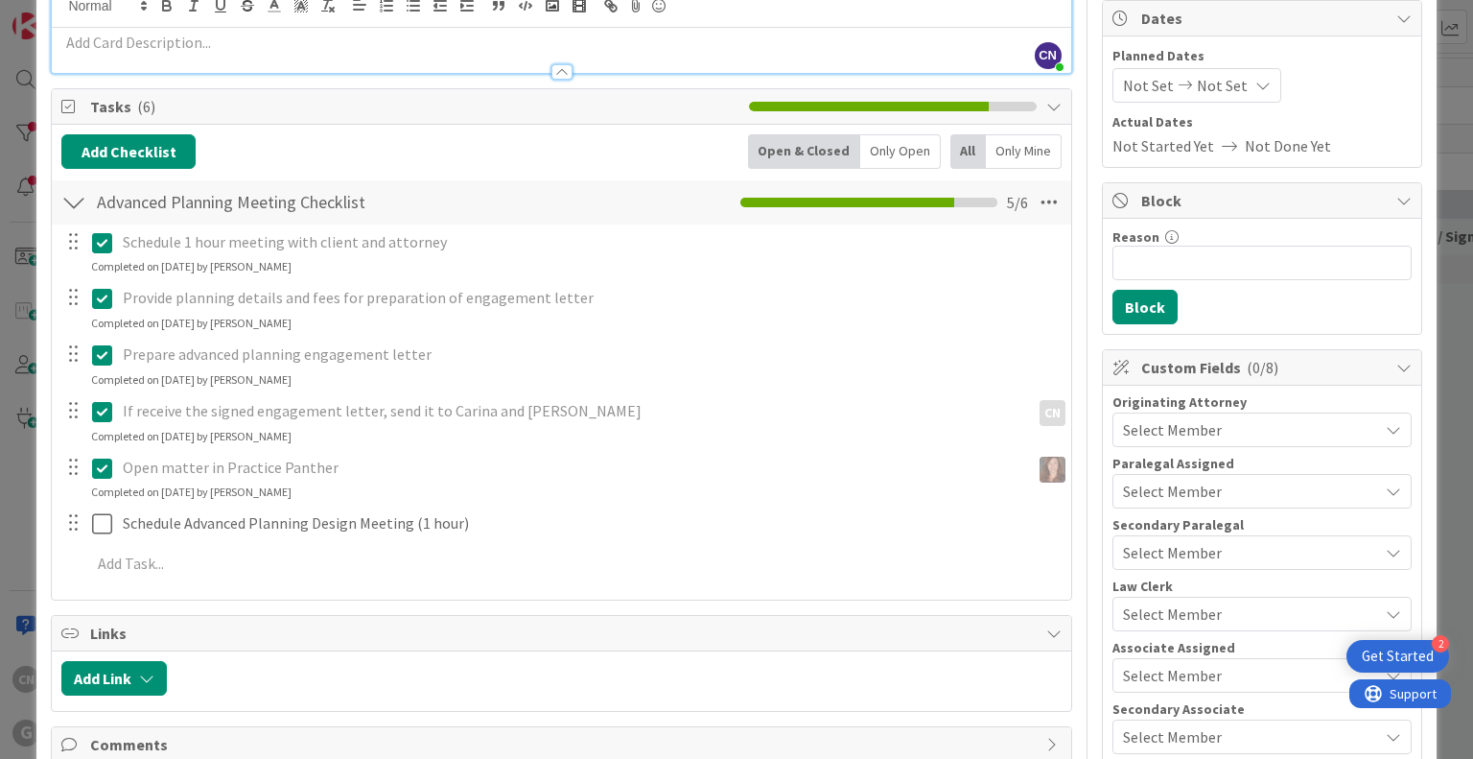
click at [135, 358] on p "Prepare advanced planning engagement letter" at bounding box center [590, 354] width 935 height 22
click at [101, 348] on icon at bounding box center [102, 354] width 20 height 23
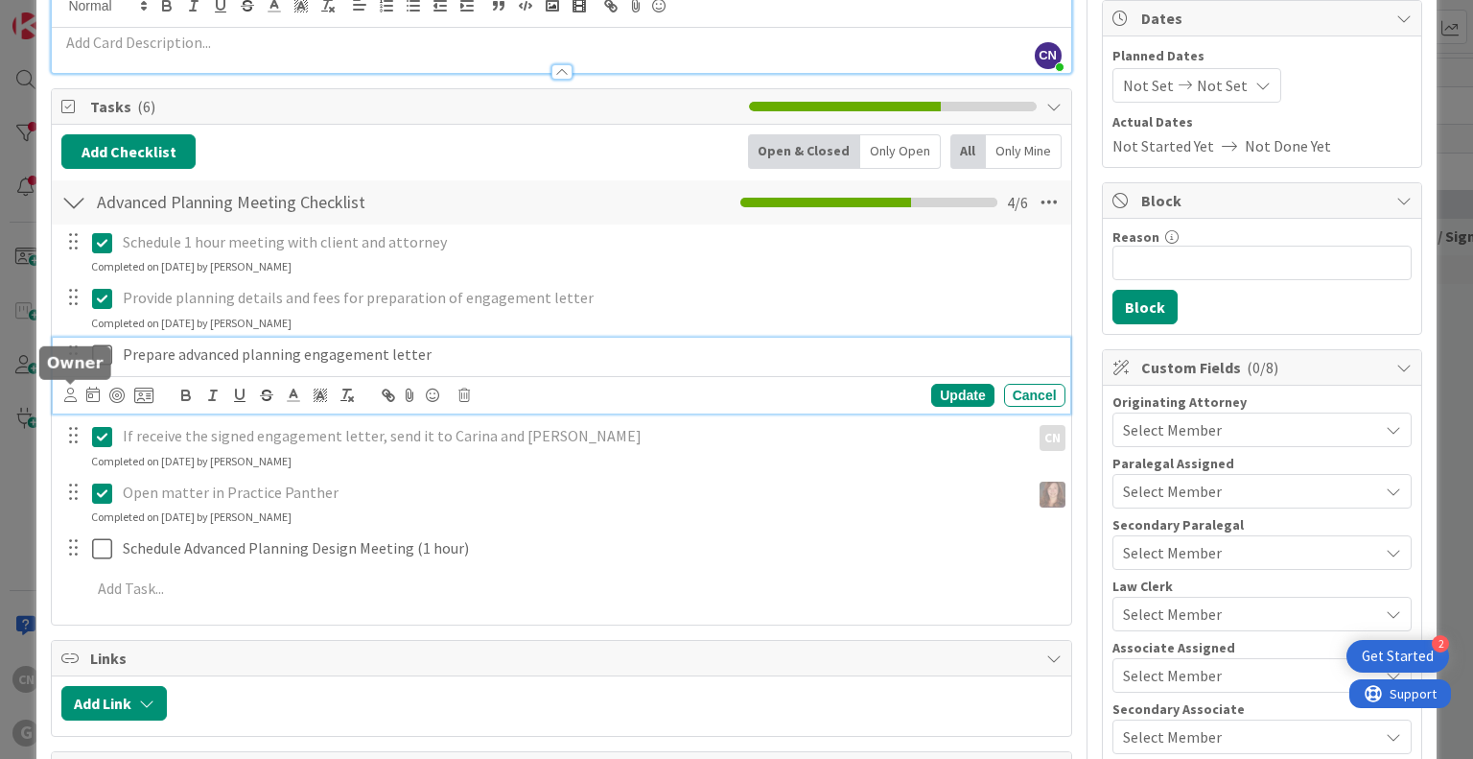
click at [65, 395] on icon at bounding box center [70, 394] width 12 height 14
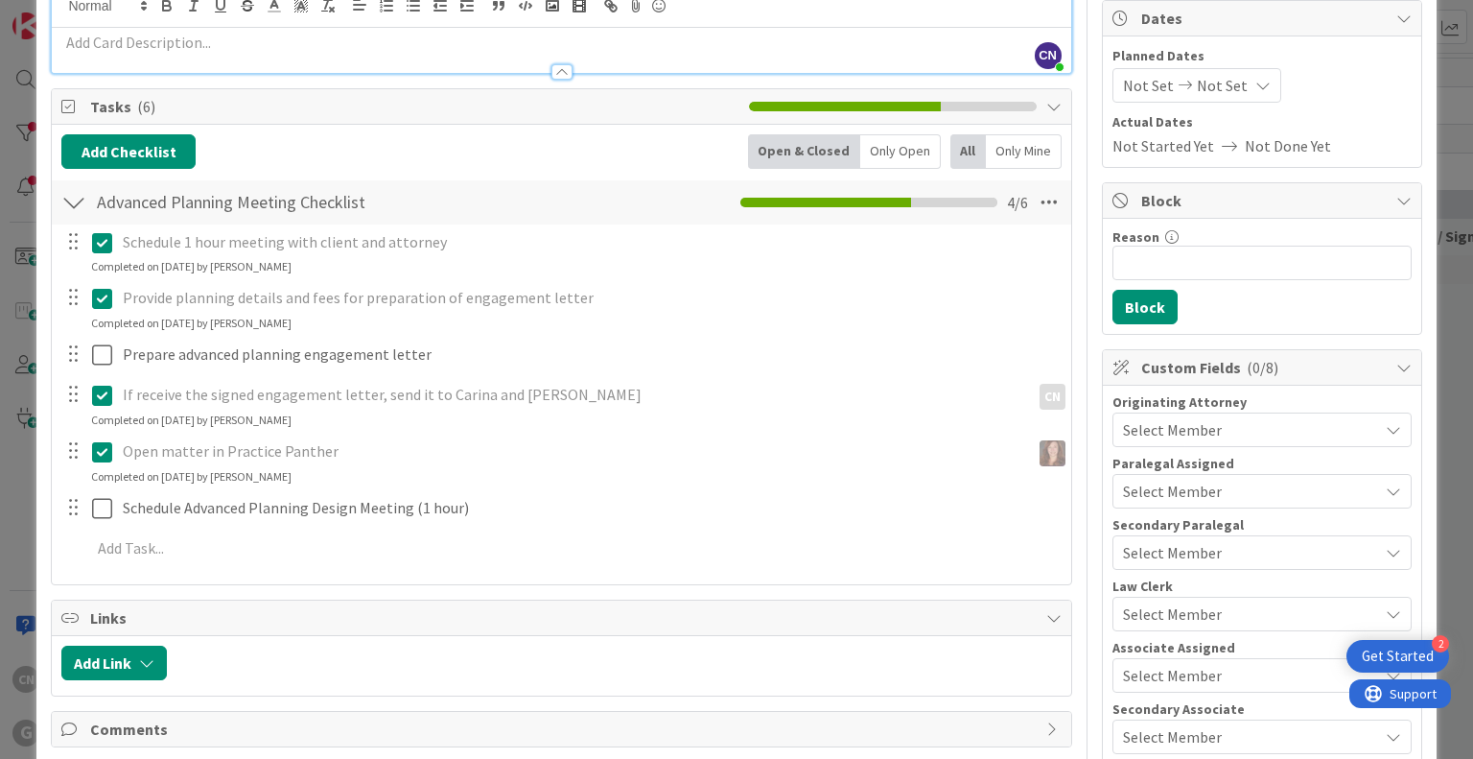
scroll to position [18, 0]
type input "sh"
click at [0, 0] on span "Shari Brousseau" at bounding box center [0, 0] width 0 height 0
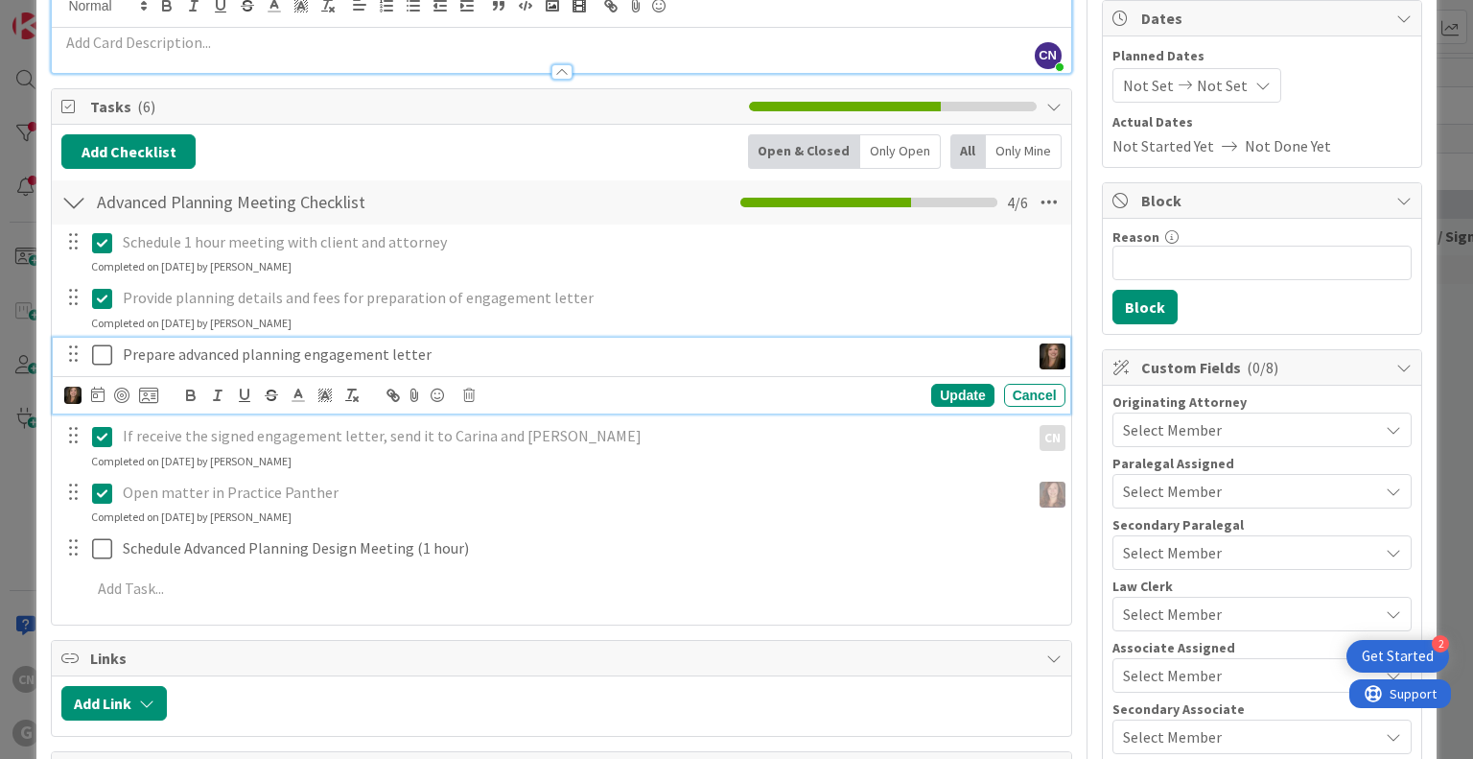
click at [104, 354] on icon at bounding box center [102, 354] width 20 height 23
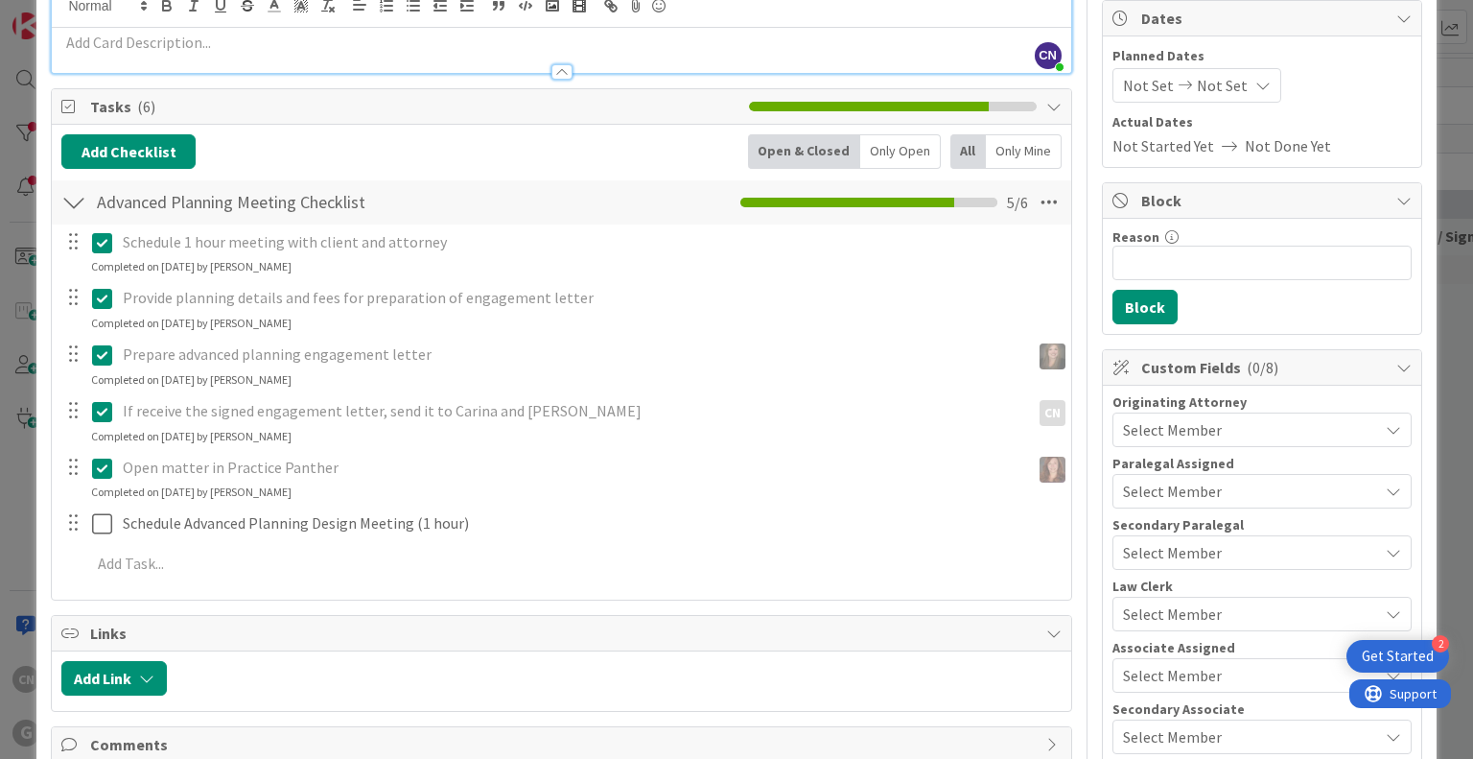
click at [101, 295] on icon at bounding box center [102, 298] width 20 height 23
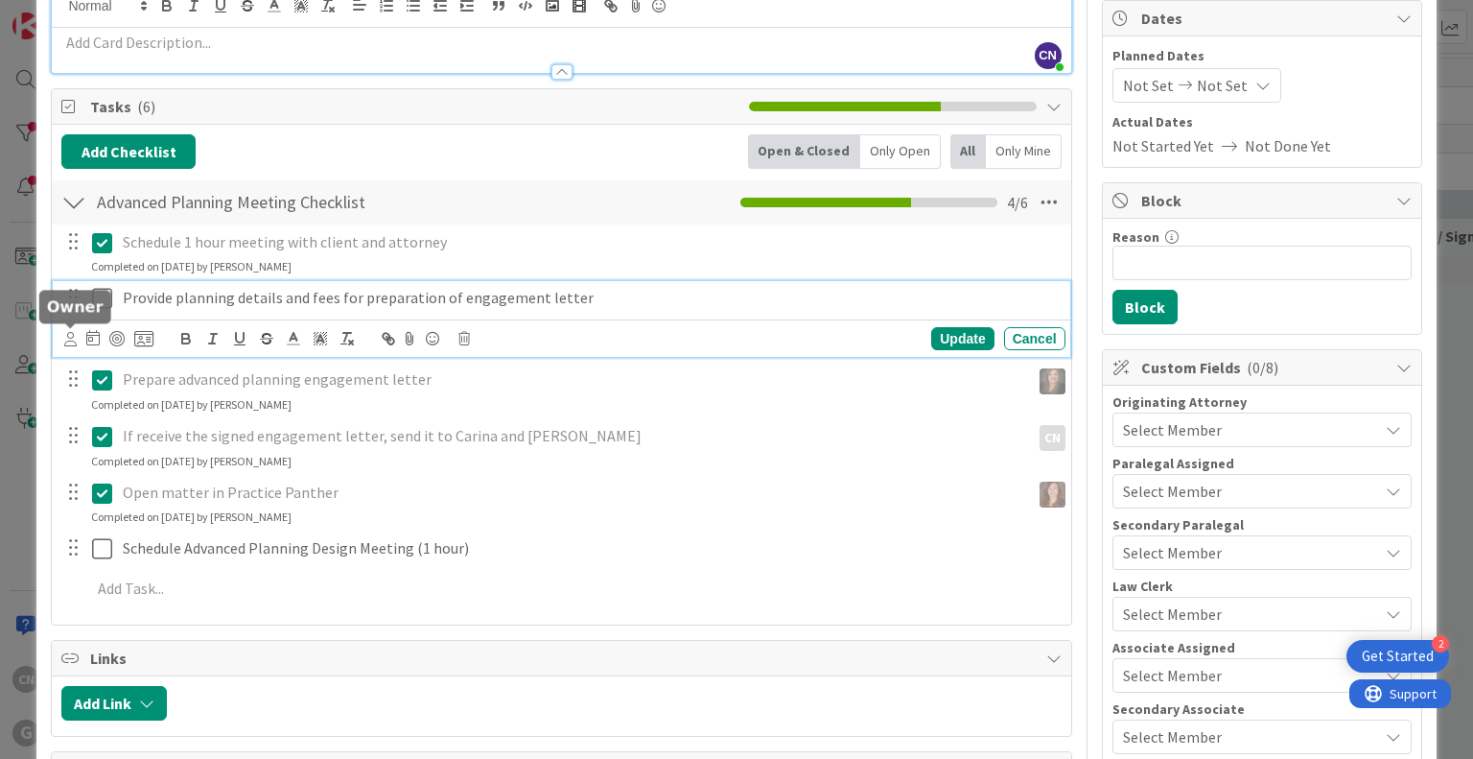
click at [67, 340] on icon at bounding box center [70, 339] width 12 height 14
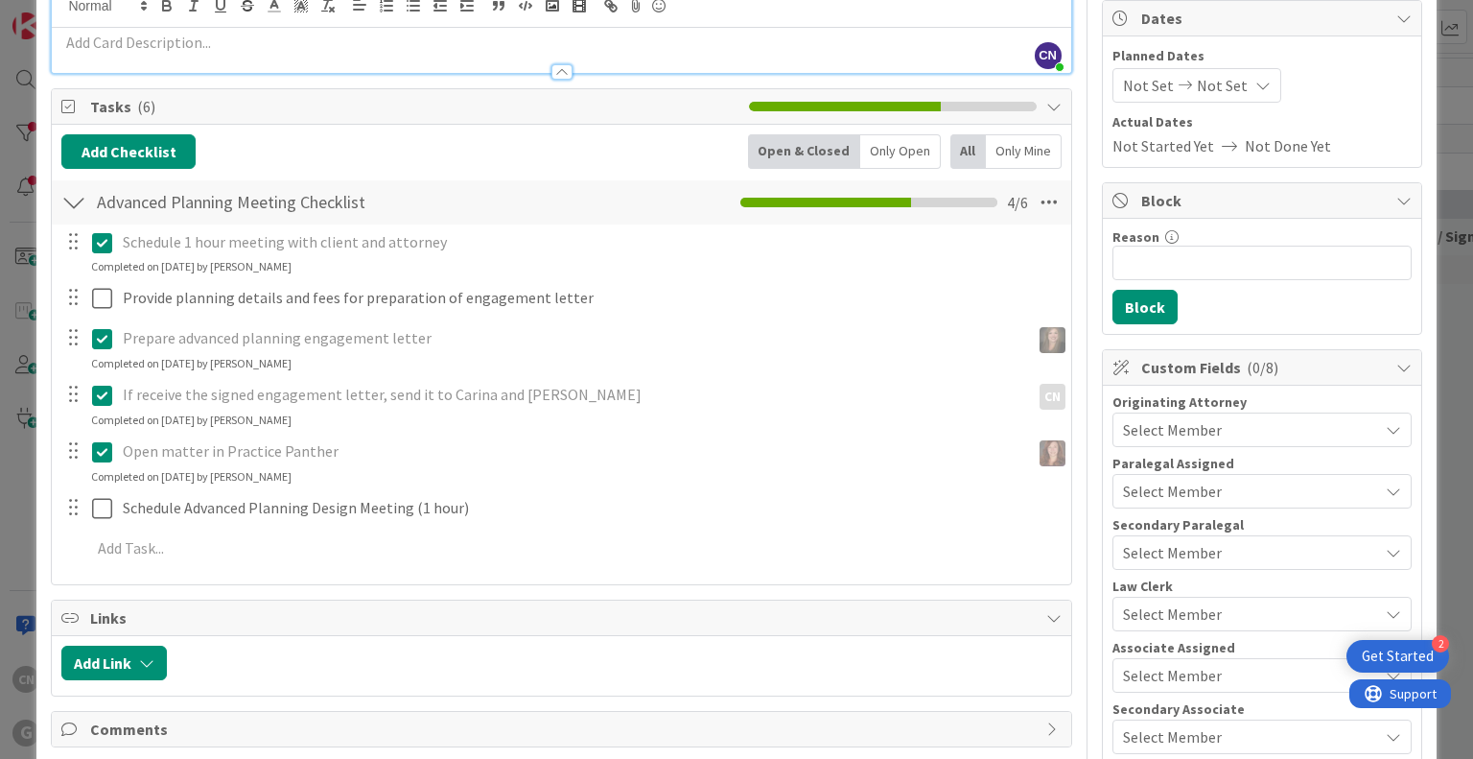
click at [0, 0] on span "[PERSON_NAME]" at bounding box center [0, 0] width 0 height 0
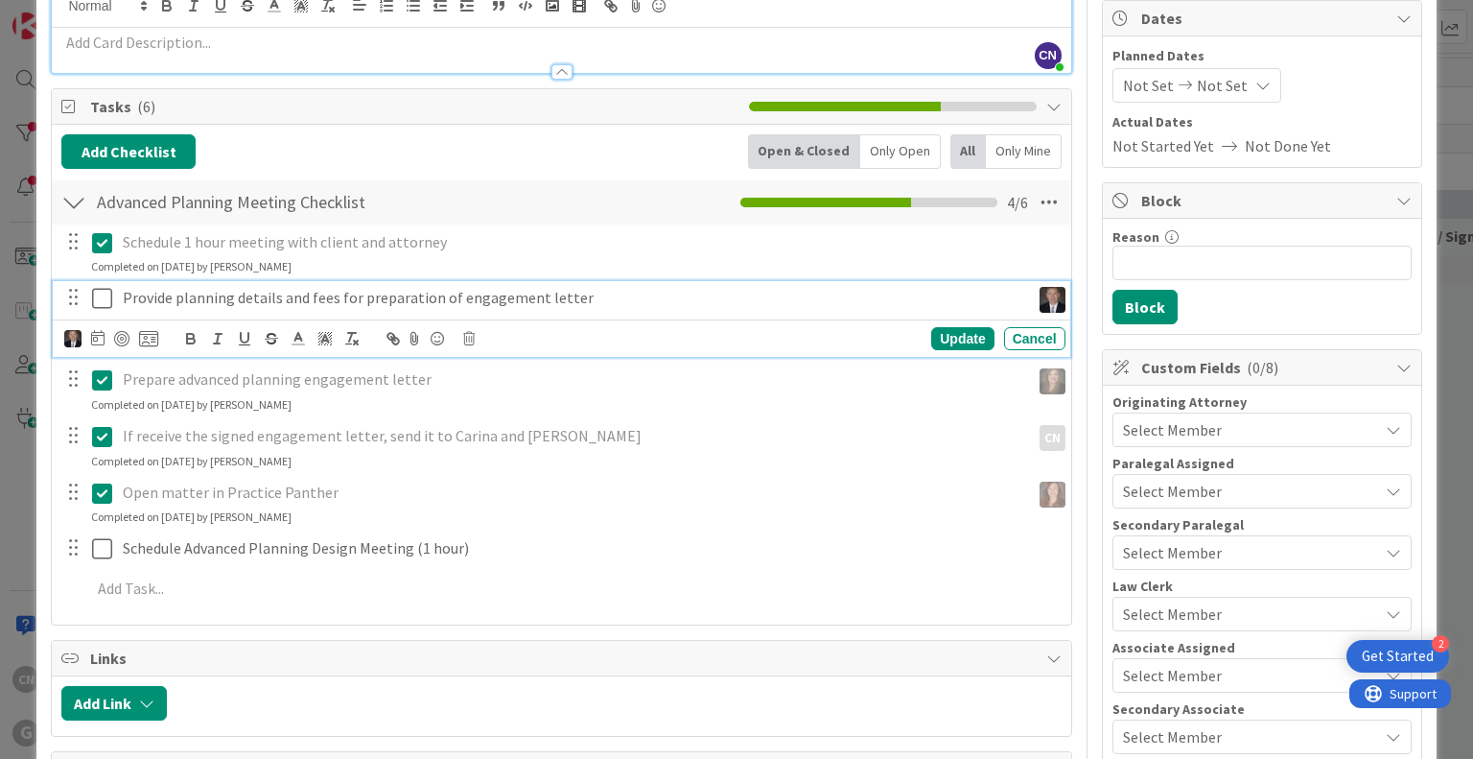
click at [107, 305] on icon at bounding box center [102, 298] width 20 height 23
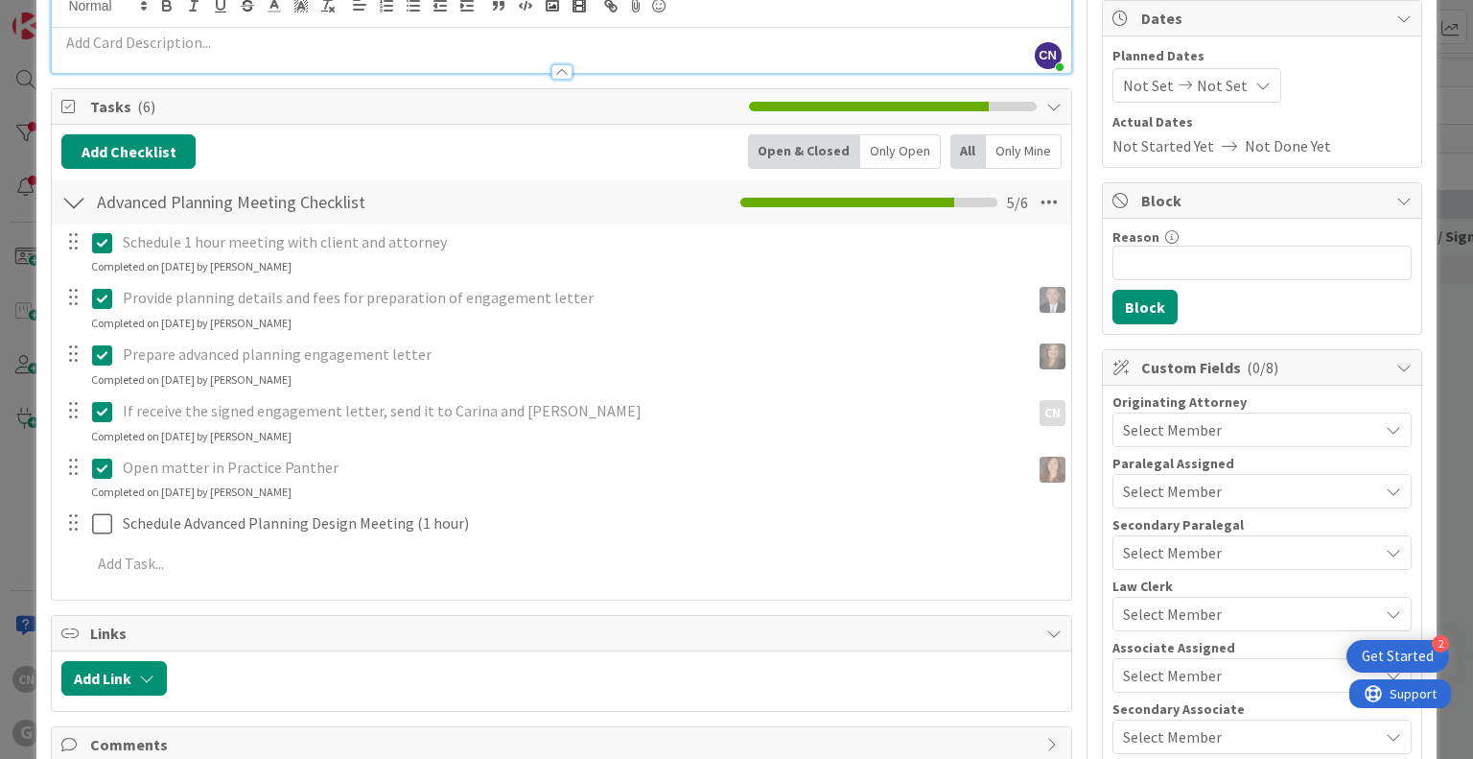
click at [338, 260] on div "Schedule 1 hour meeting with client and attorney Update Cancel Completed on 09/…" at bounding box center [561, 250] width 1017 height 51
click at [104, 245] on icon at bounding box center [102, 242] width 20 height 23
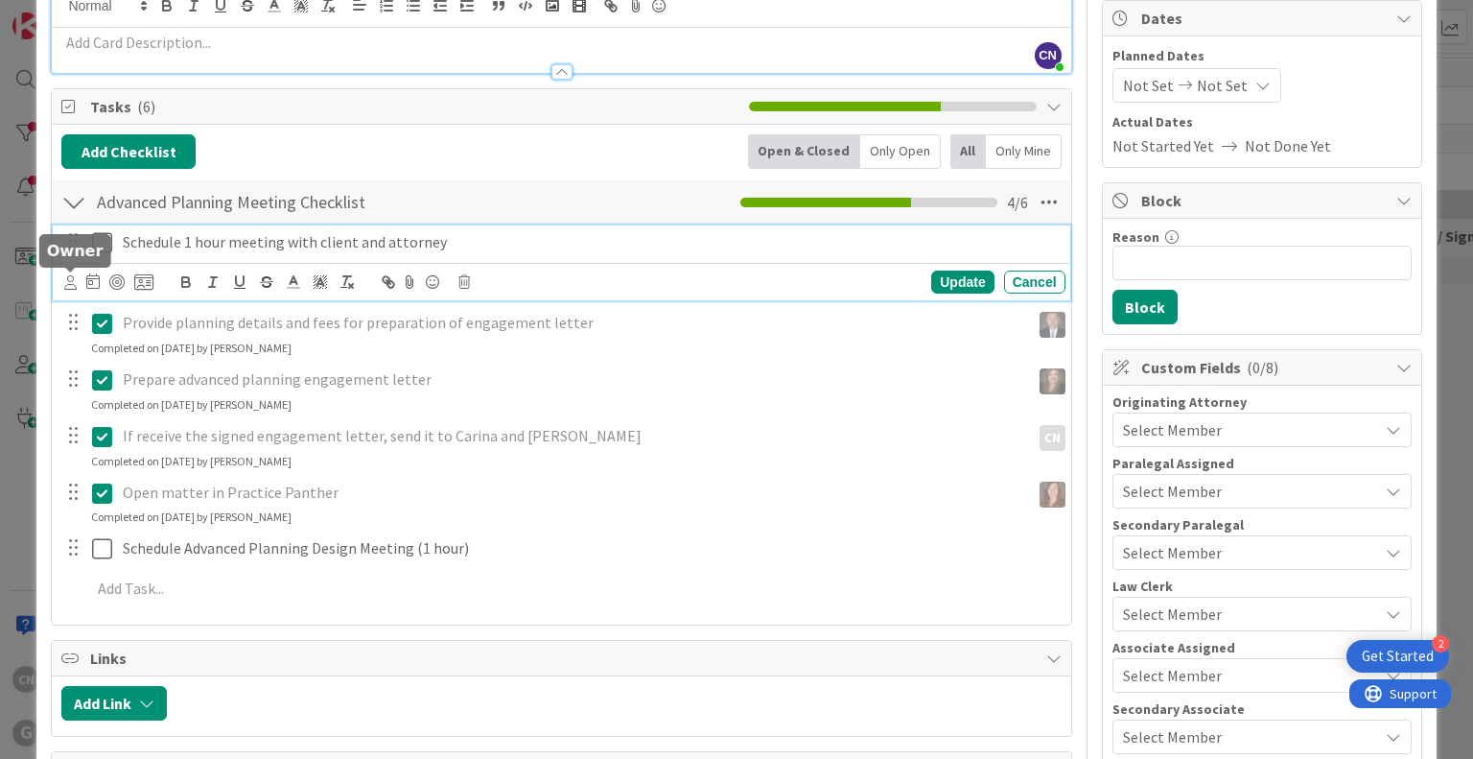
click at [66, 277] on icon at bounding box center [70, 282] width 12 height 14
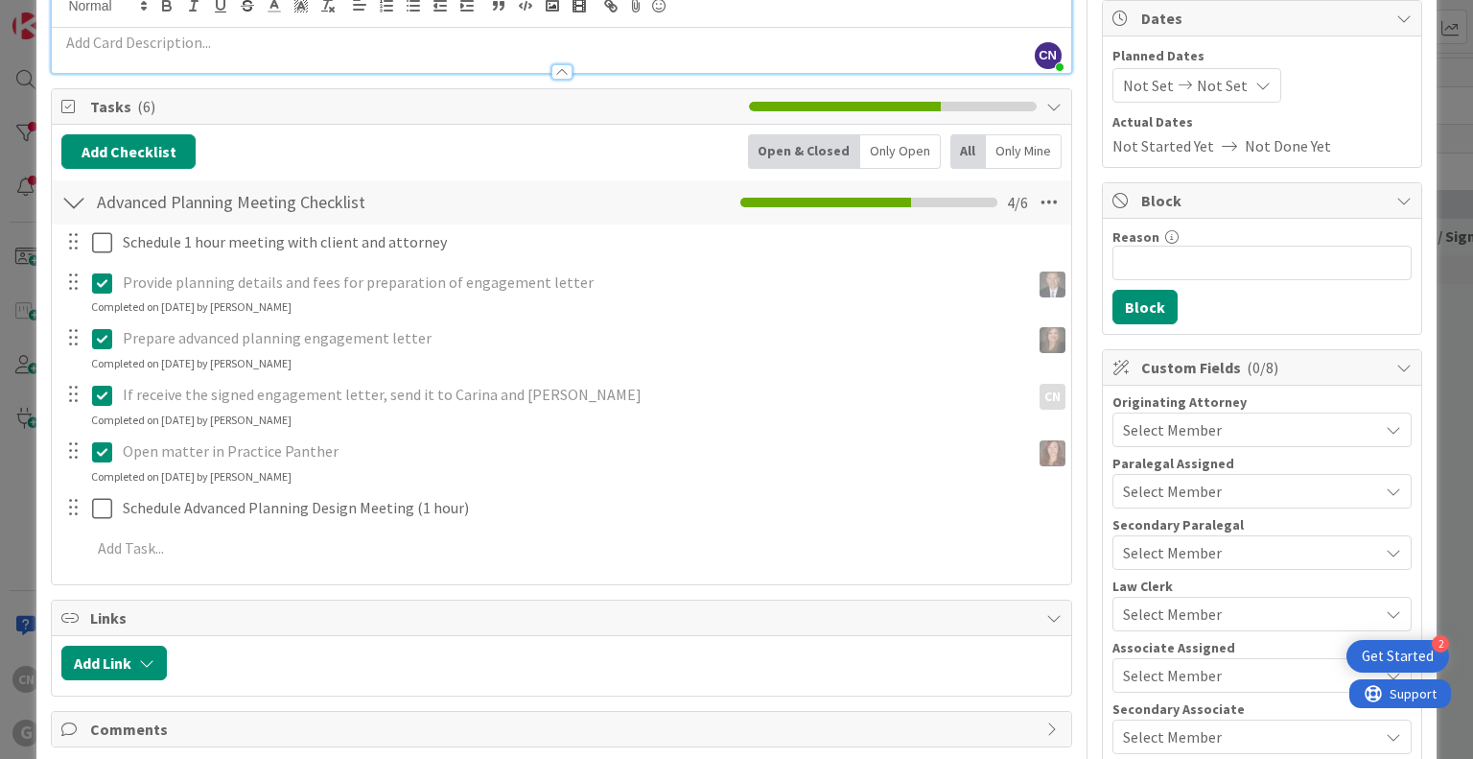
type input "sh"
click at [0, 0] on span "Shari Brousseau" at bounding box center [0, 0] width 0 height 0
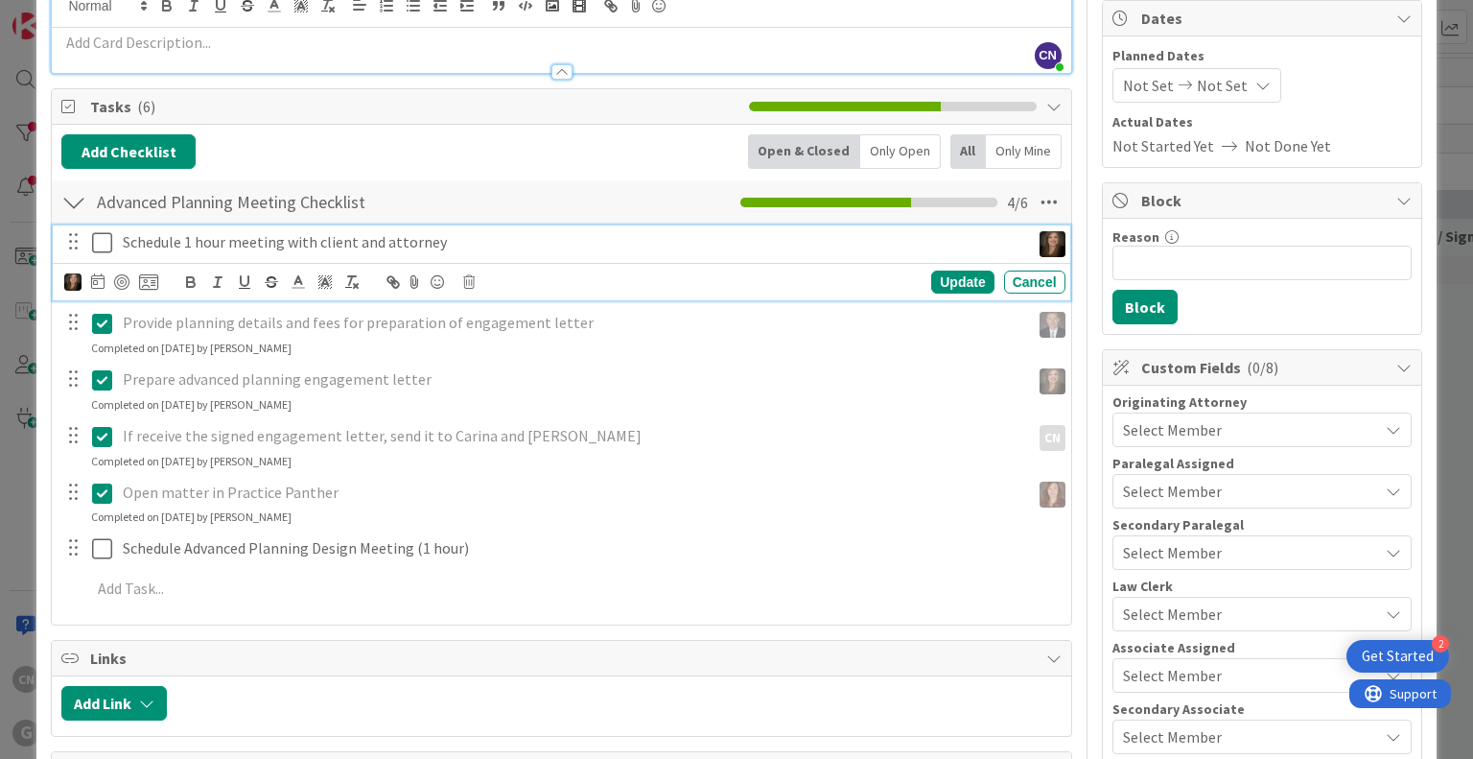
click at [101, 241] on icon at bounding box center [102, 242] width 20 height 23
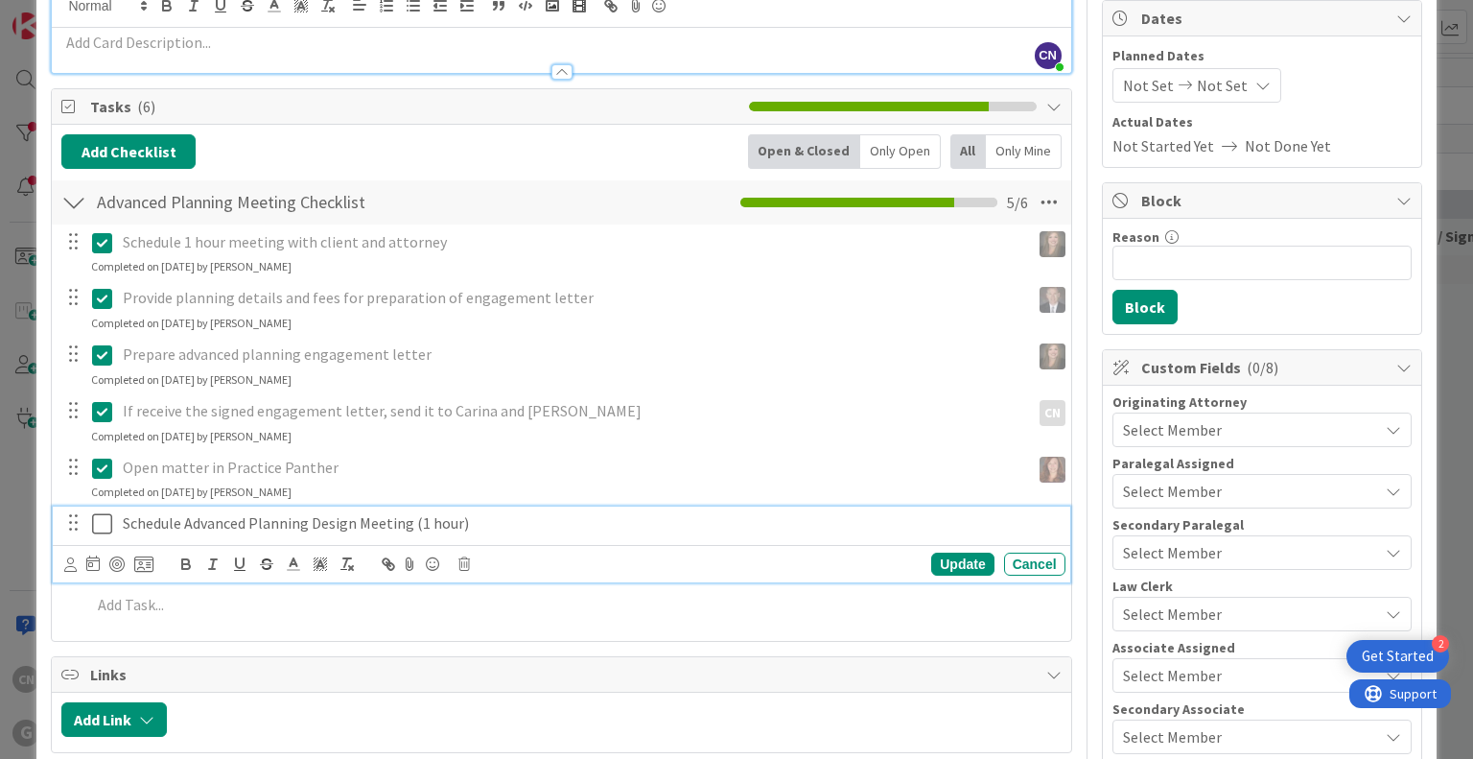
click at [463, 530] on p "Schedule Advanced Planning Design Meeting (1 hour)" at bounding box center [590, 523] width 935 height 22
click at [59, 561] on div "Update Cancel" at bounding box center [561, 563] width 1017 height 37
click at [70, 567] on icon at bounding box center [70, 564] width 12 height 14
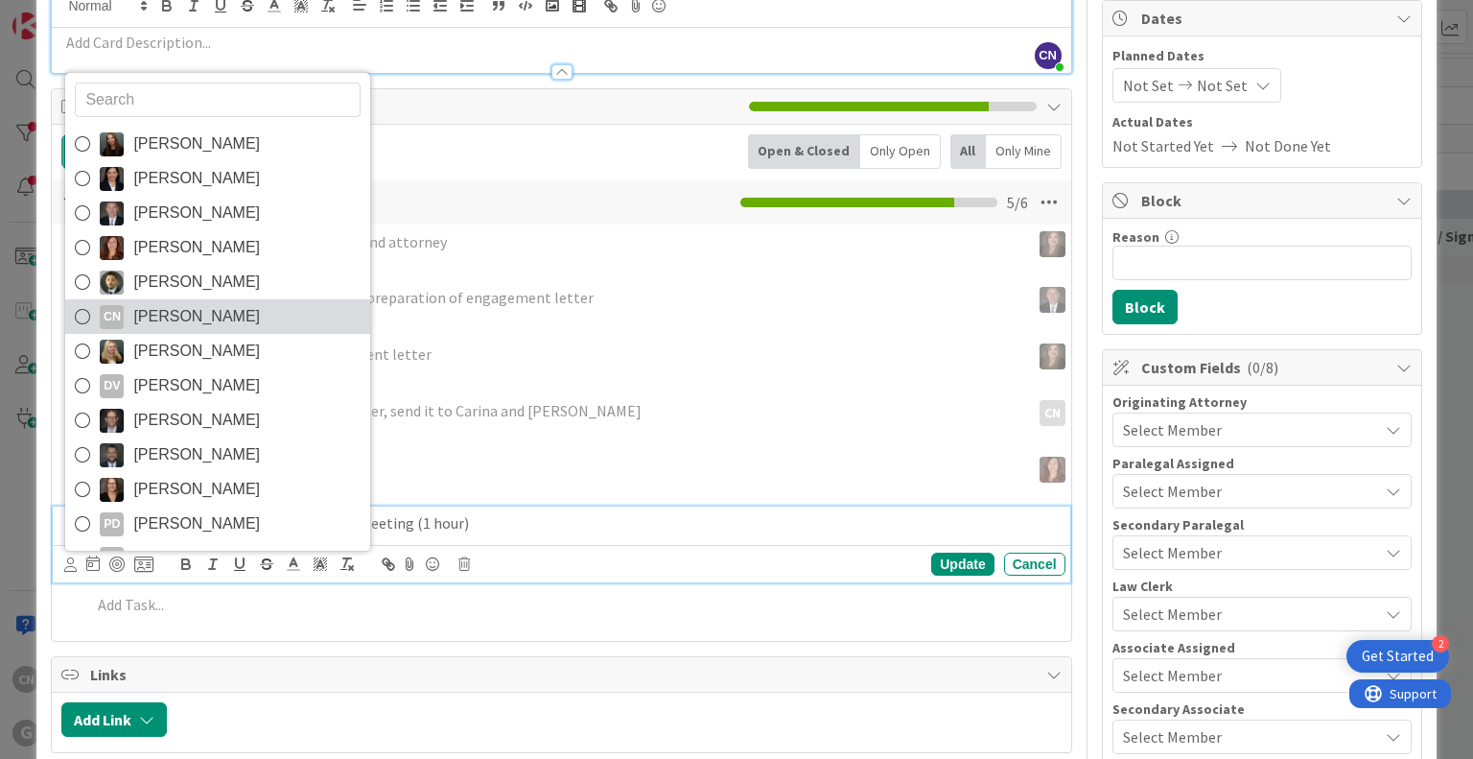
click at [220, 317] on span "[PERSON_NAME]" at bounding box center [196, 316] width 127 height 29
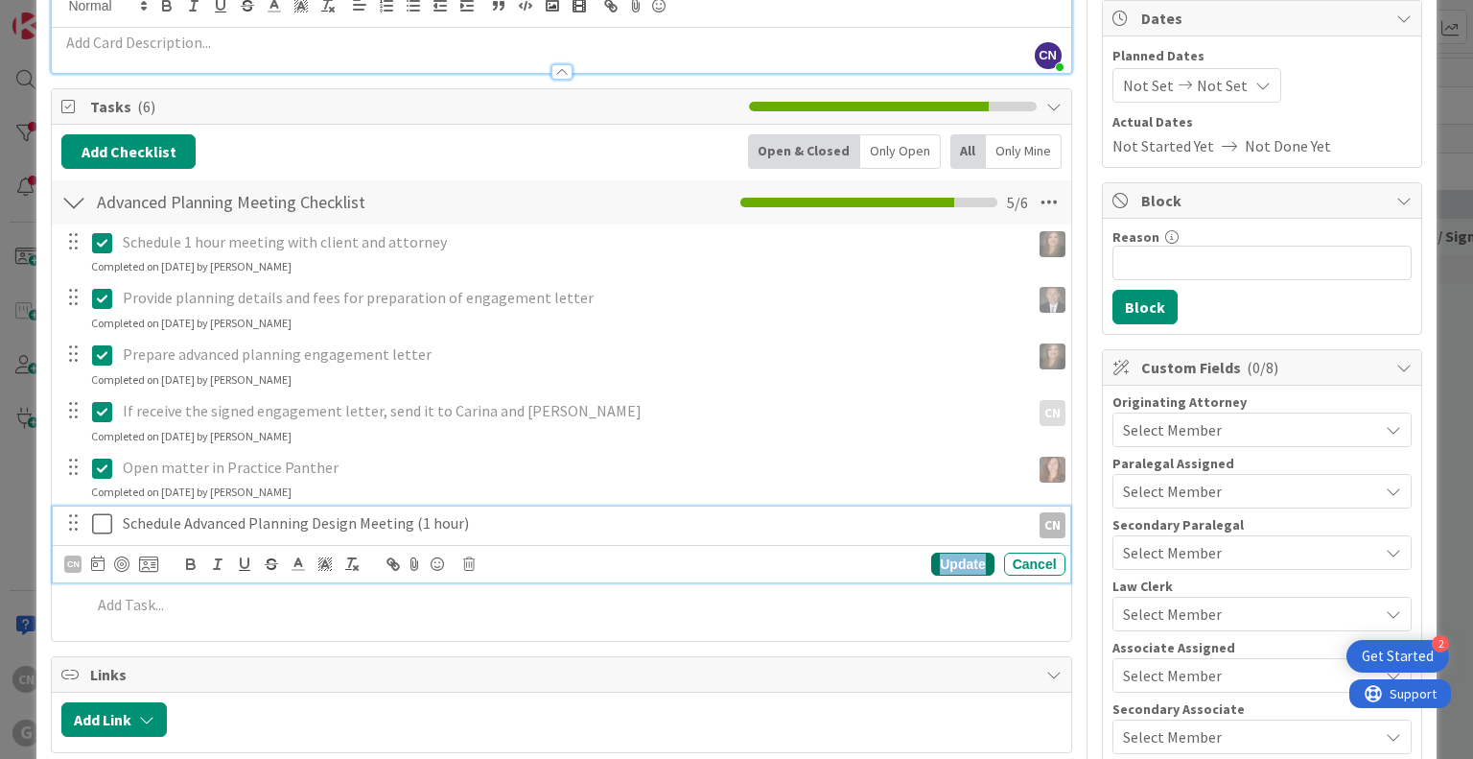
click at [735, 568] on div "Update" at bounding box center [962, 563] width 62 height 23
click at [242, 520] on p "Schedule Advanced Planning Design Meeting (1 hour)" at bounding box center [573, 523] width 900 height 22
click at [94, 567] on icon at bounding box center [97, 562] width 13 height 15
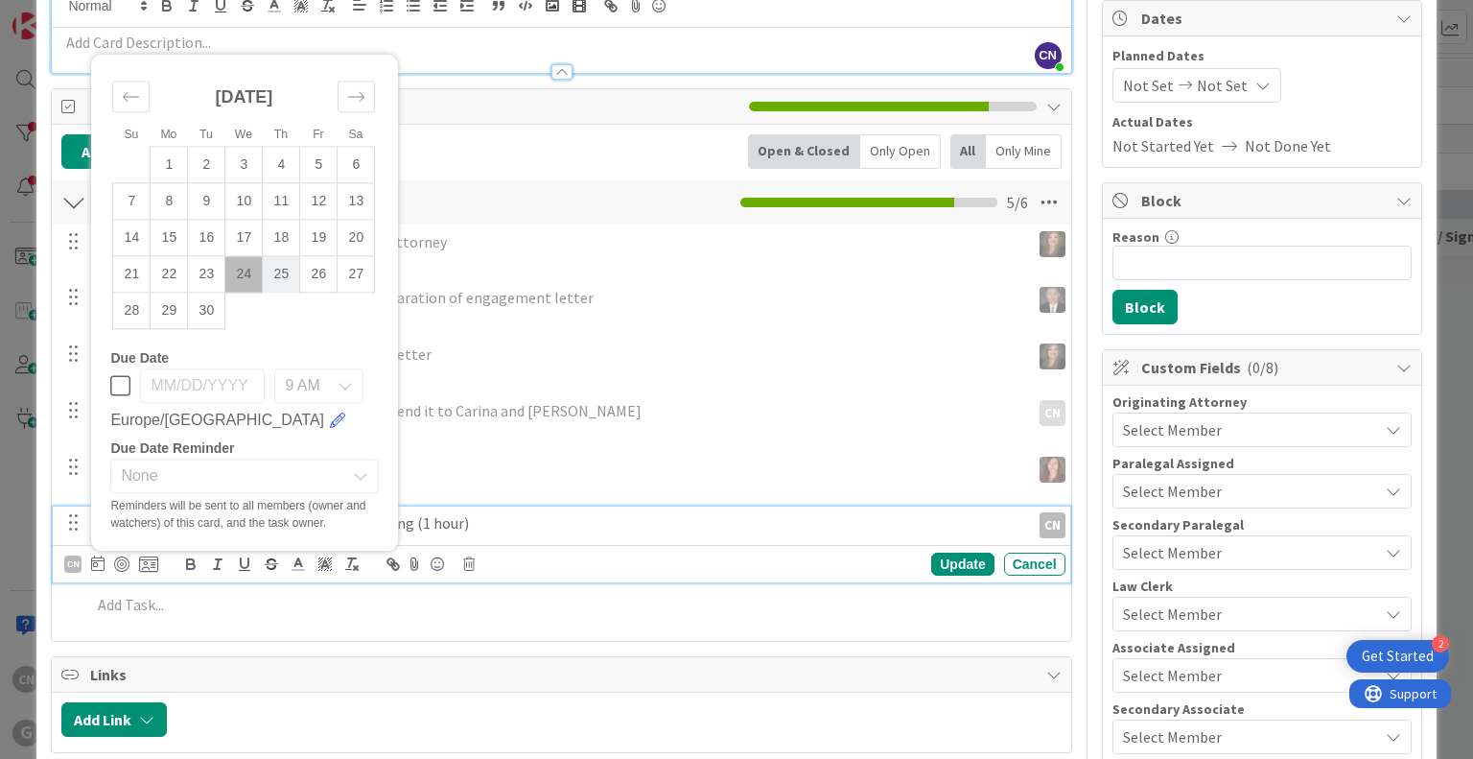
click at [279, 275] on td "25" at bounding box center [281, 274] width 37 height 36
type input "09/25/2025"
click at [735, 566] on div "Update" at bounding box center [962, 563] width 62 height 23
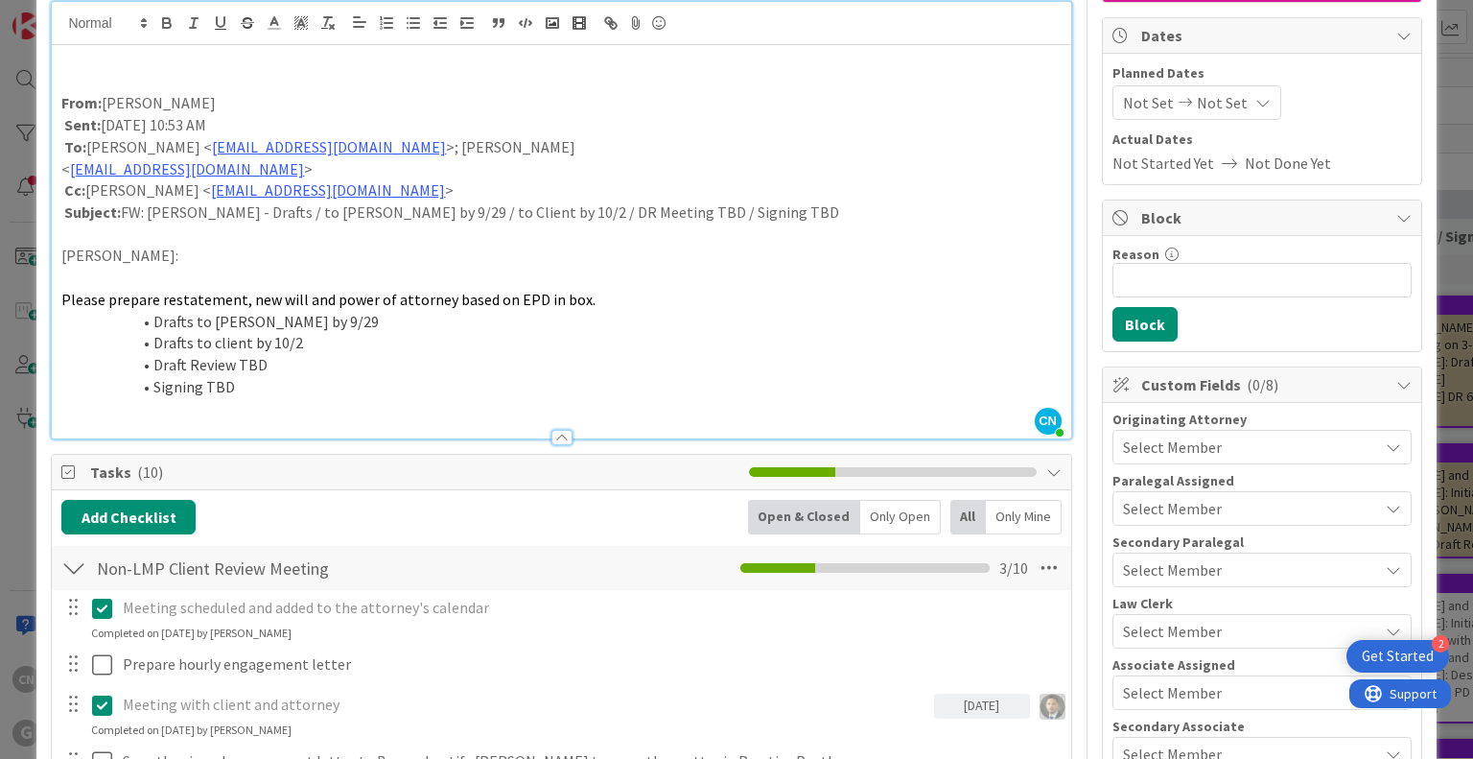
scroll to position [100, 0]
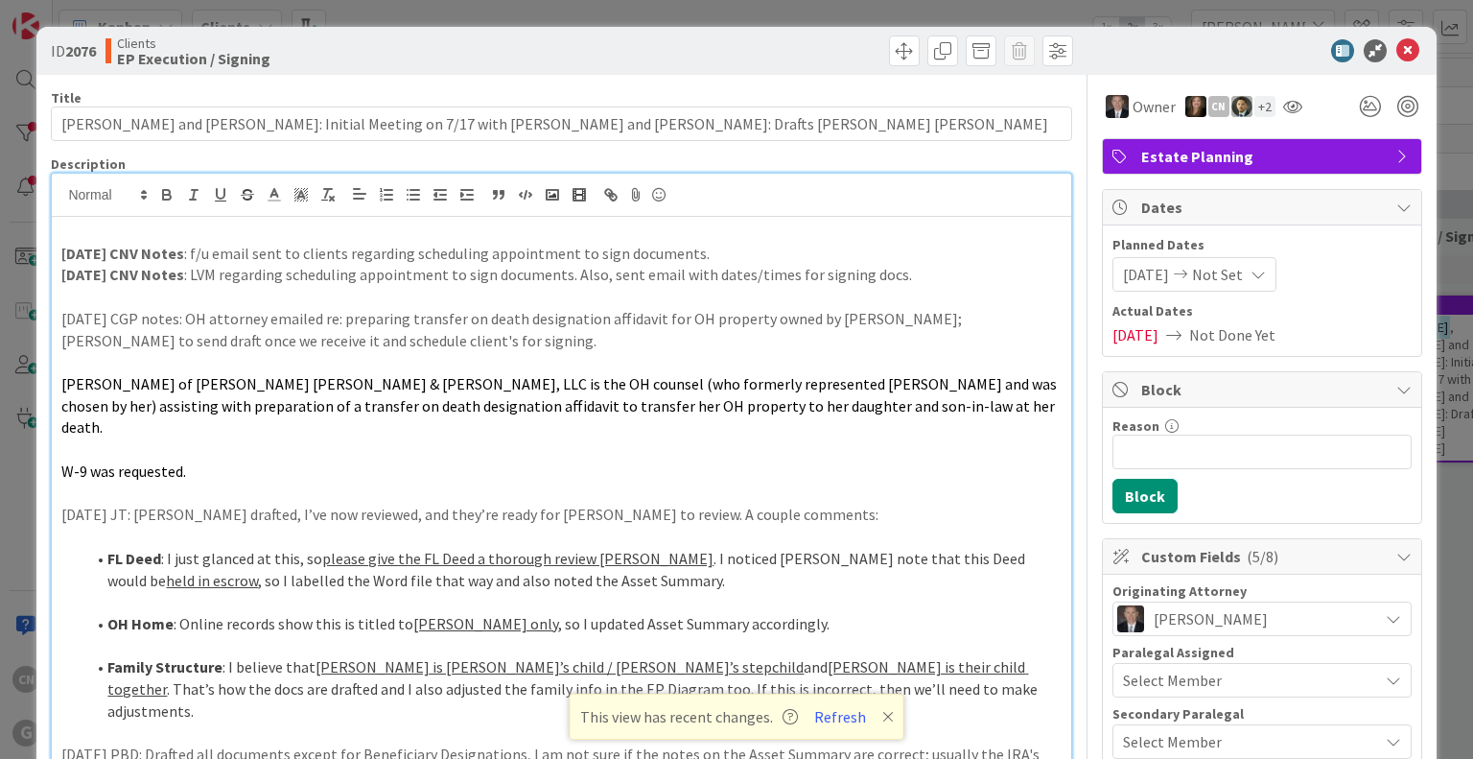
click at [344, 231] on p at bounding box center [560, 232] width 999 height 22
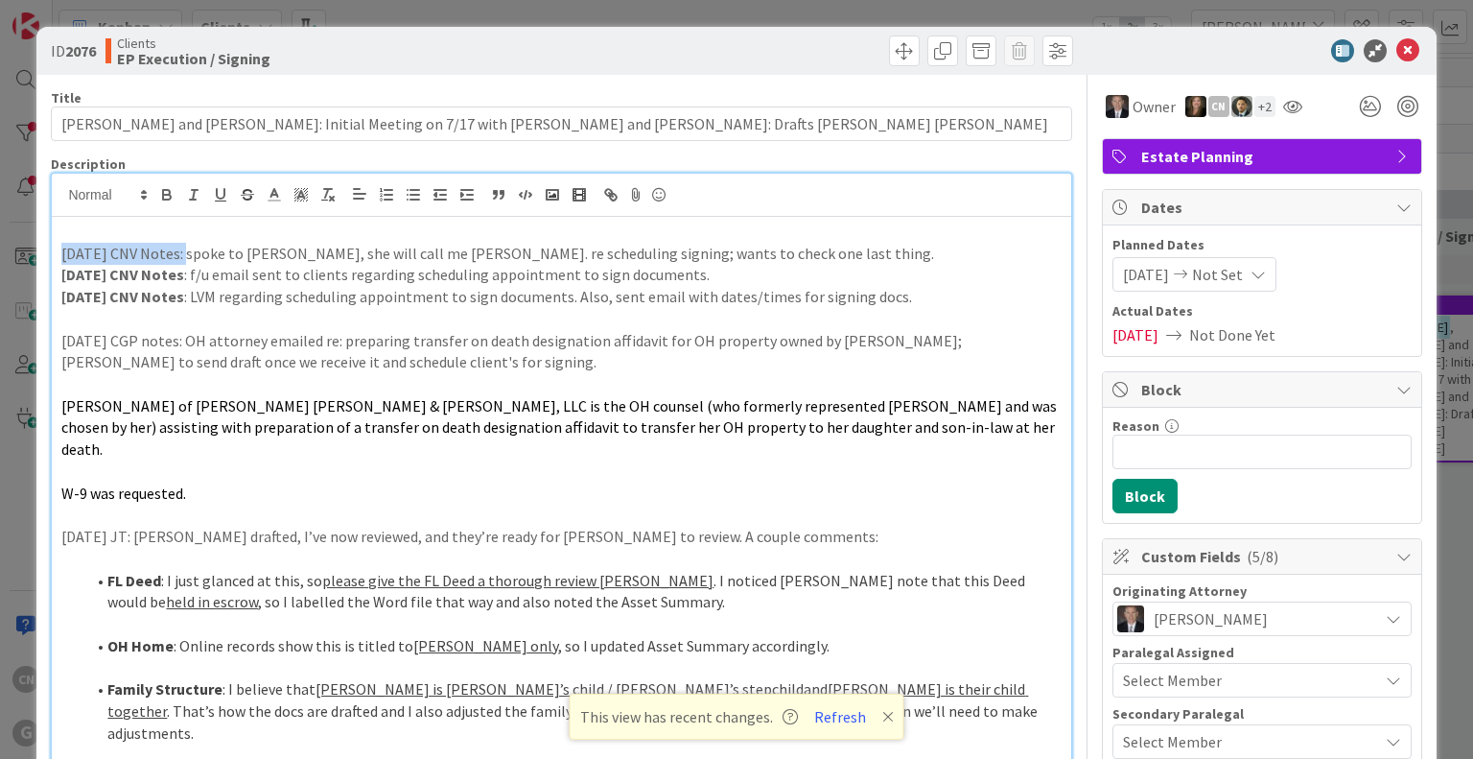
drag, startPoint x: 178, startPoint y: 249, endPoint x: 46, endPoint y: 261, distance: 132.8
click at [166, 199] on icon "button" at bounding box center [167, 197] width 8 height 5
click at [581, 503] on p at bounding box center [560, 514] width 999 height 22
